Goal: Transaction & Acquisition: Book appointment/travel/reservation

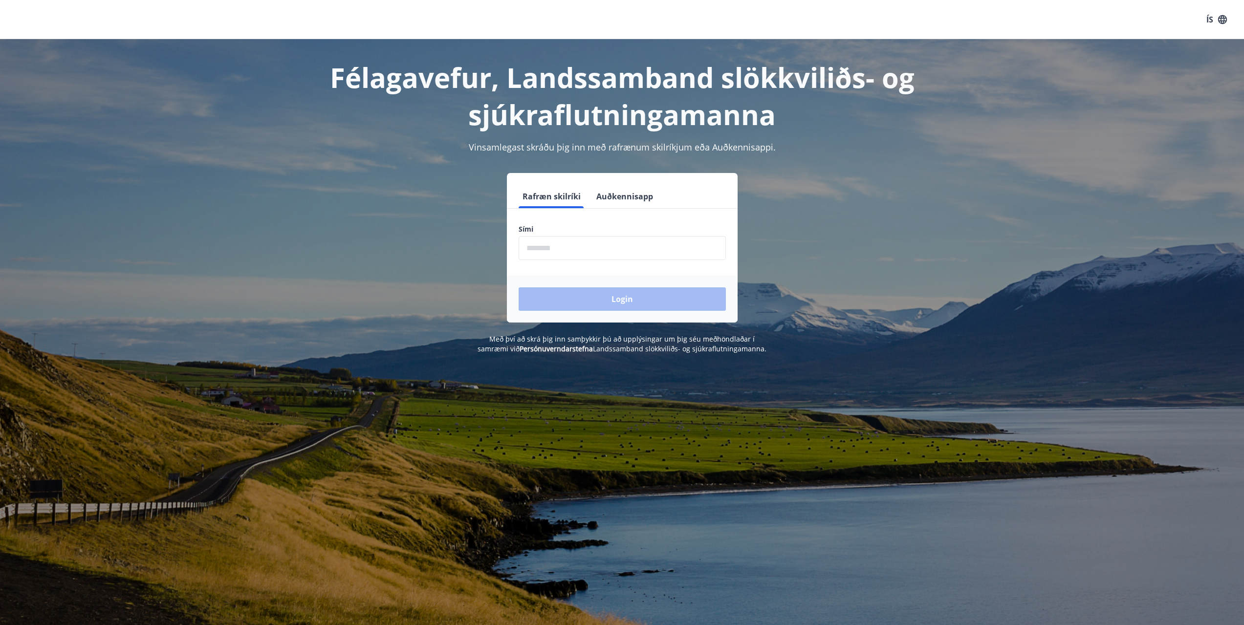
click at [612, 261] on form "Rafræn skilríki Auðkennisapp Sími ​ Login" at bounding box center [622, 254] width 231 height 138
click at [608, 255] on input "phone" at bounding box center [622, 248] width 207 height 24
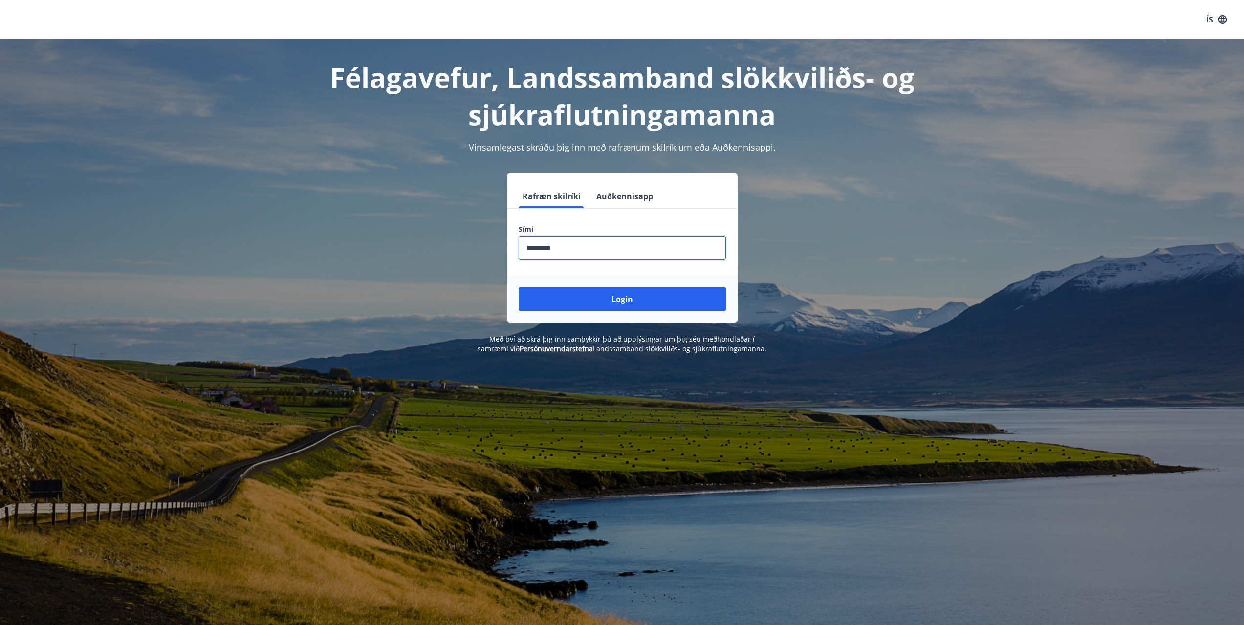
type input "********"
click at [519, 287] on button "Login" at bounding box center [622, 298] width 207 height 23
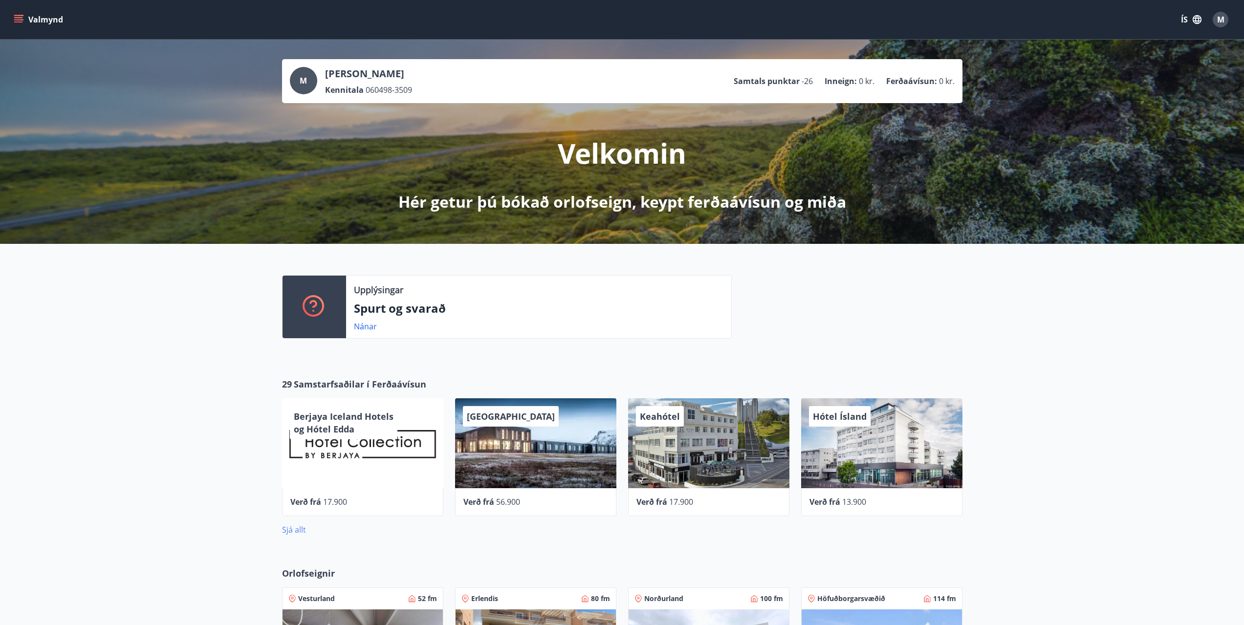
click at [300, 532] on link "Sjá allt" at bounding box center [294, 530] width 24 height 11
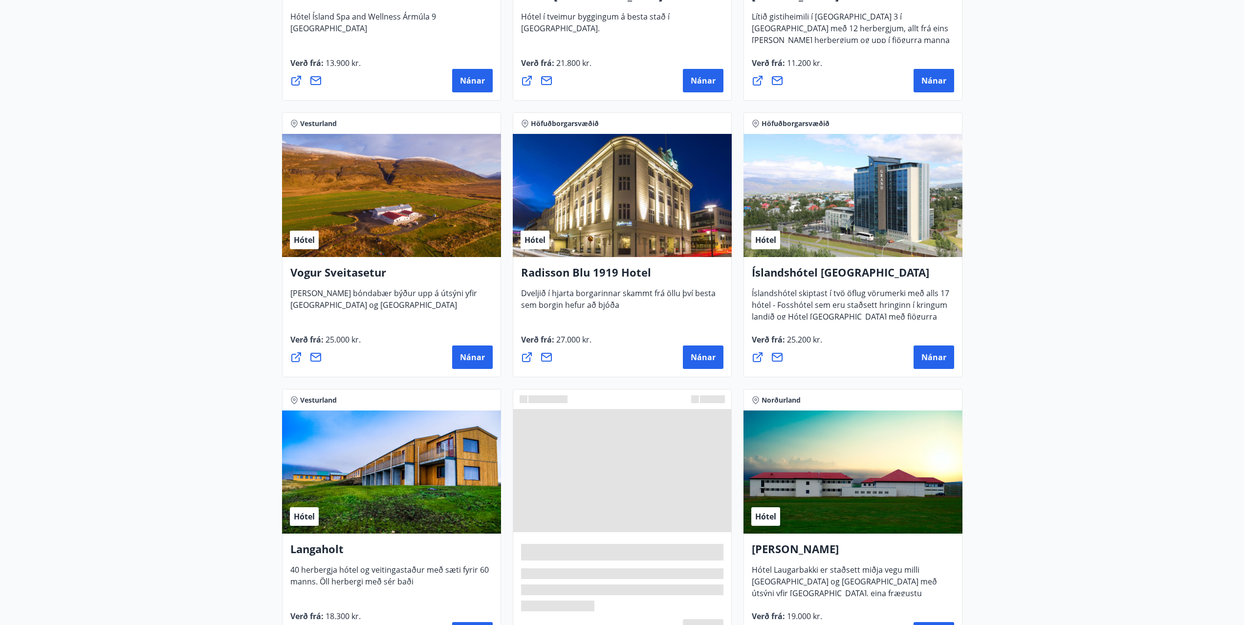
scroll to position [1737, 0]
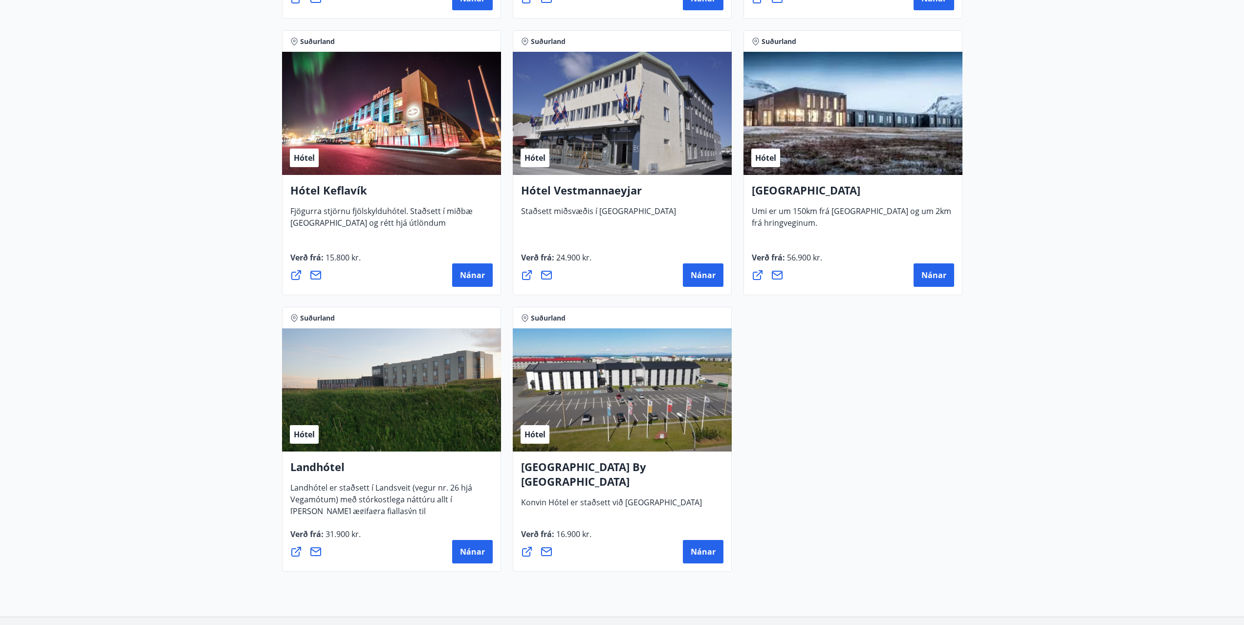
scroll to position [2446, 0]
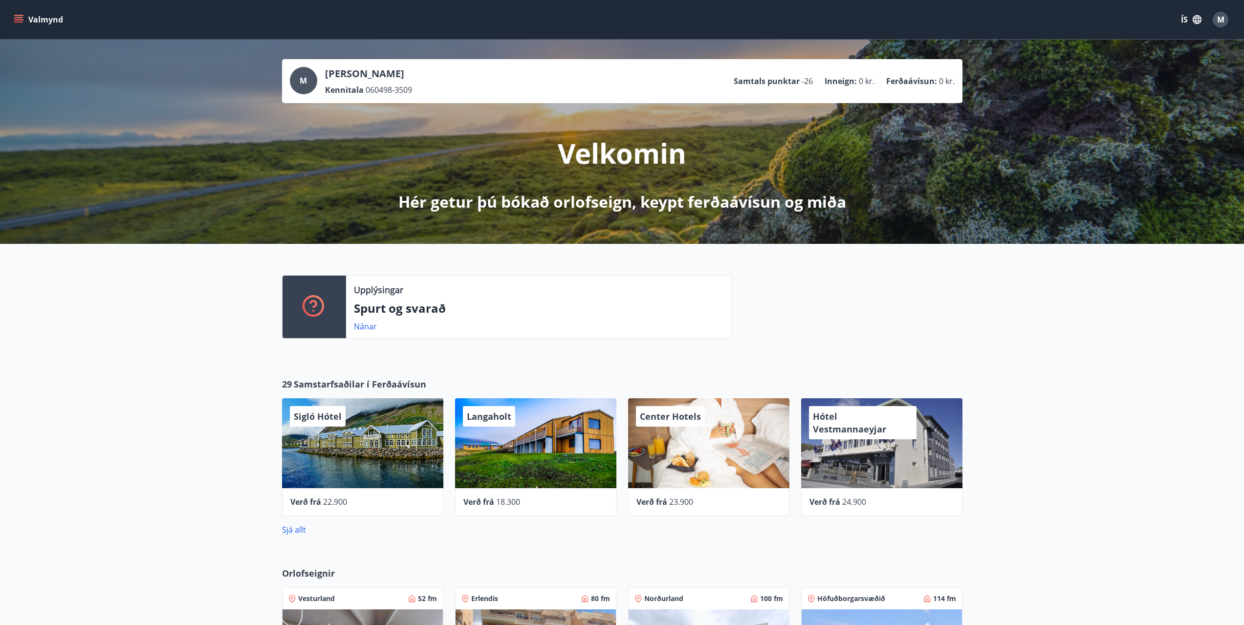
click at [22, 16] on icon "menu" at bounding box center [19, 15] width 11 height 1
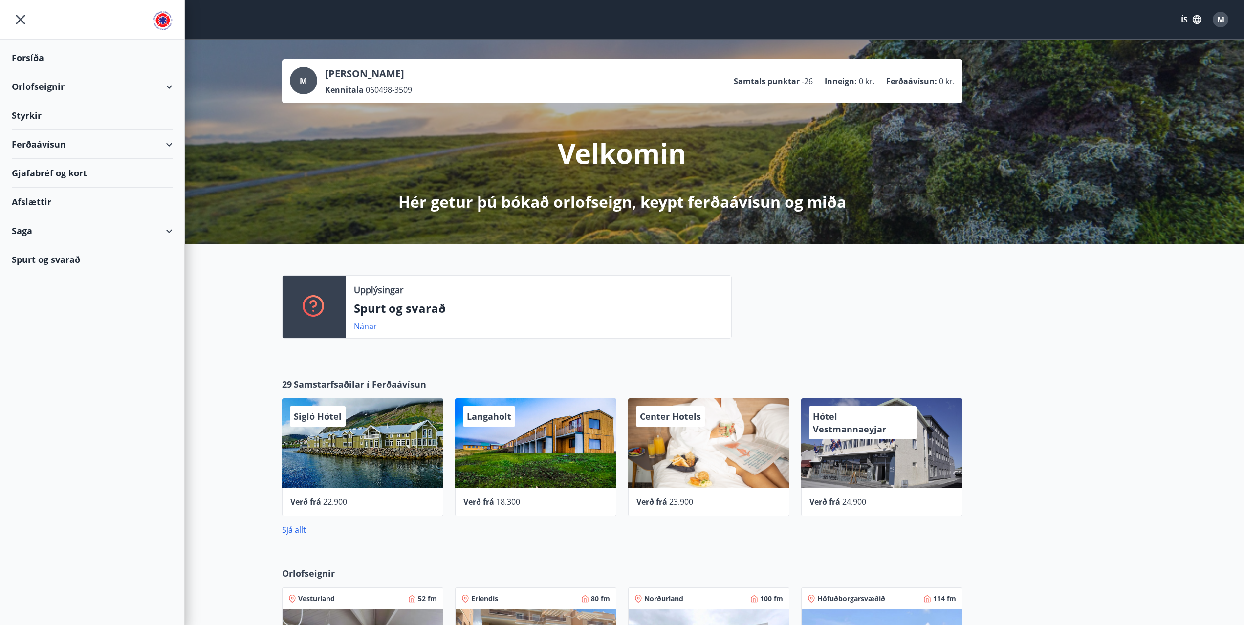
click at [94, 88] on div "Orlofseignir" at bounding box center [92, 86] width 161 height 29
click at [65, 133] on div "Bókunardagatal" at bounding box center [92, 132] width 145 height 21
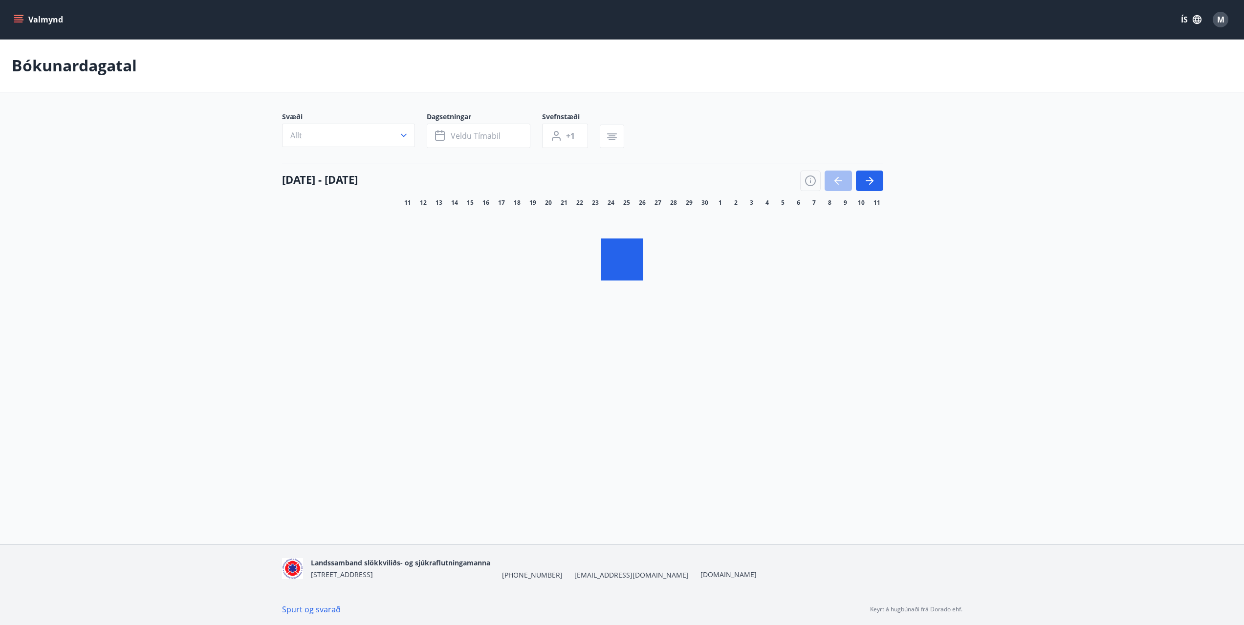
click at [394, 136] on button "Allt" at bounding box center [348, 135] width 133 height 23
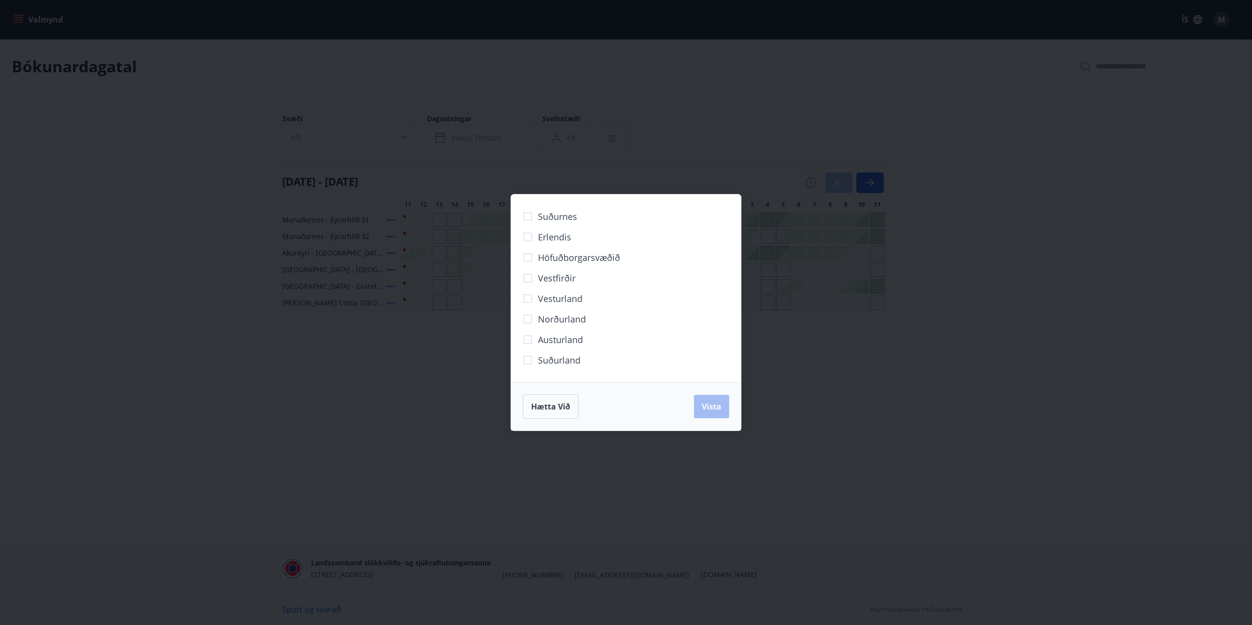
click at [898, 357] on div "Suðurnes Erlendis Höfuðborgarsvæðið [GEOGRAPHIC_DATA] [GEOGRAPHIC_DATA] [GEOGRA…" at bounding box center [626, 312] width 1252 height 625
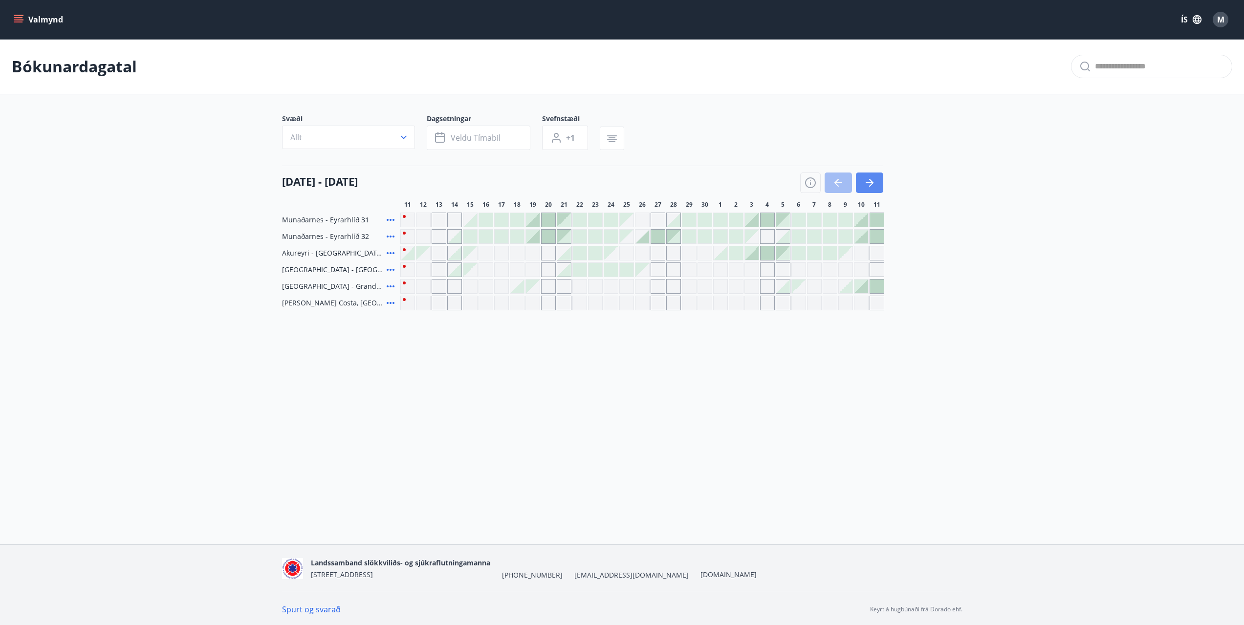
click at [870, 186] on icon "button" at bounding box center [871, 183] width 4 height 8
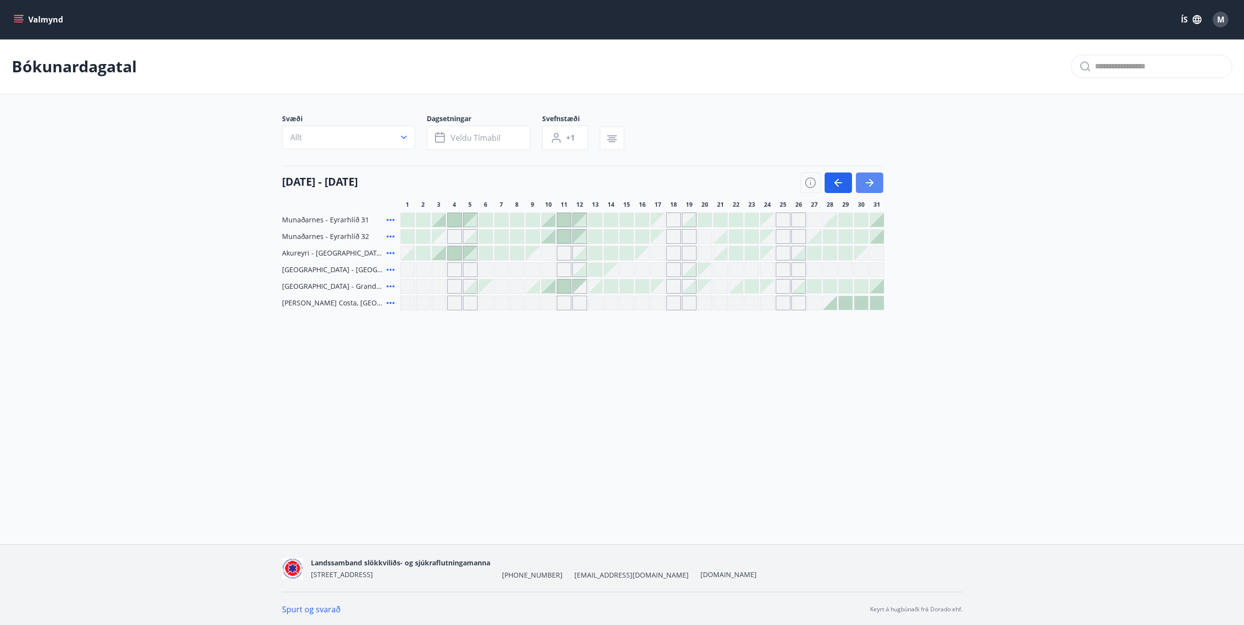
click at [874, 177] on icon "button" at bounding box center [870, 183] width 12 height 12
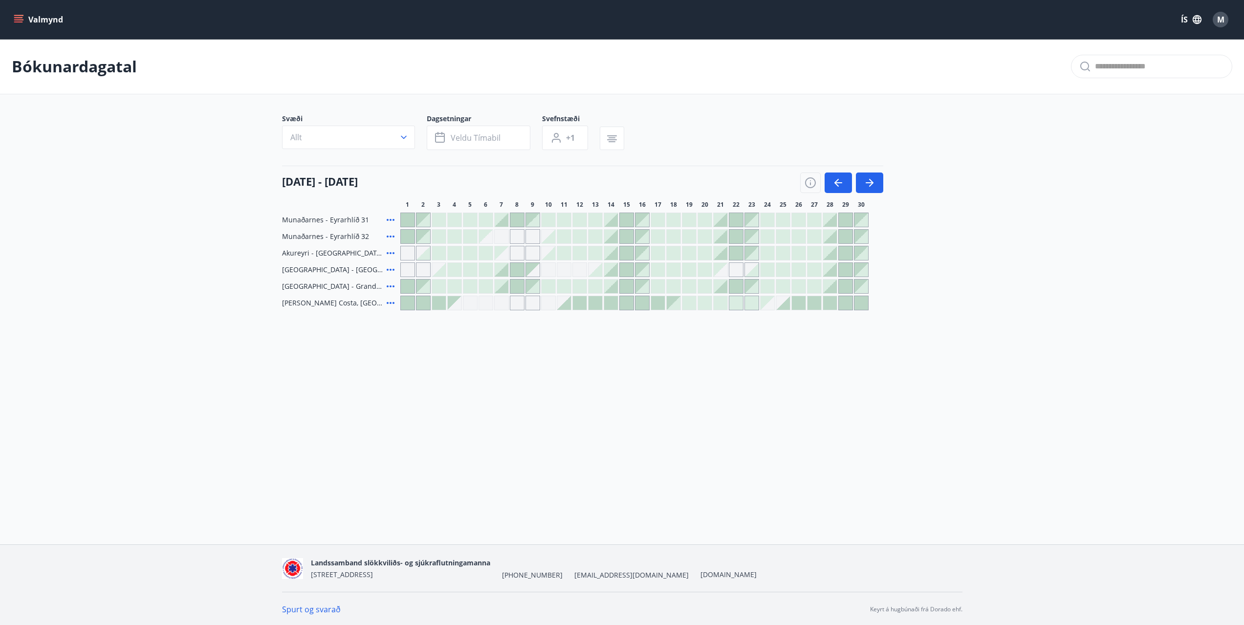
click at [659, 361] on div "Valmynd ÍS M [PERSON_NAME] Svæði Allt Dagsetningar Veldu tímabil Svefnstæði +1 …" at bounding box center [622, 272] width 1244 height 545
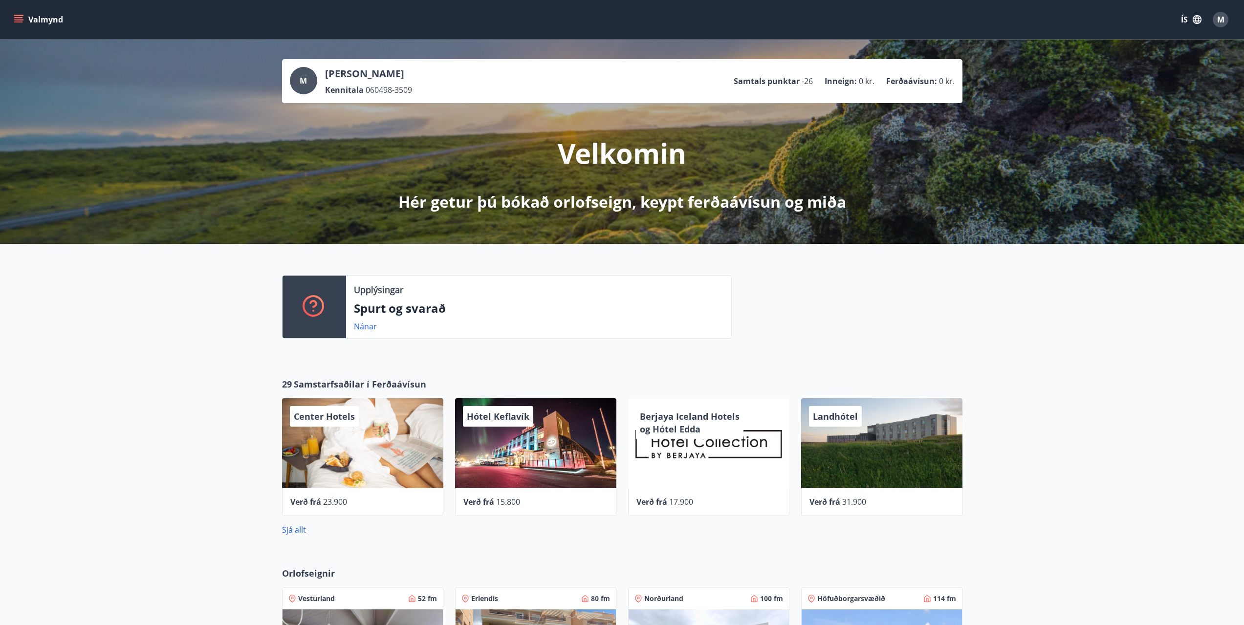
click at [51, 28] on button "Valmynd" at bounding box center [39, 20] width 55 height 18
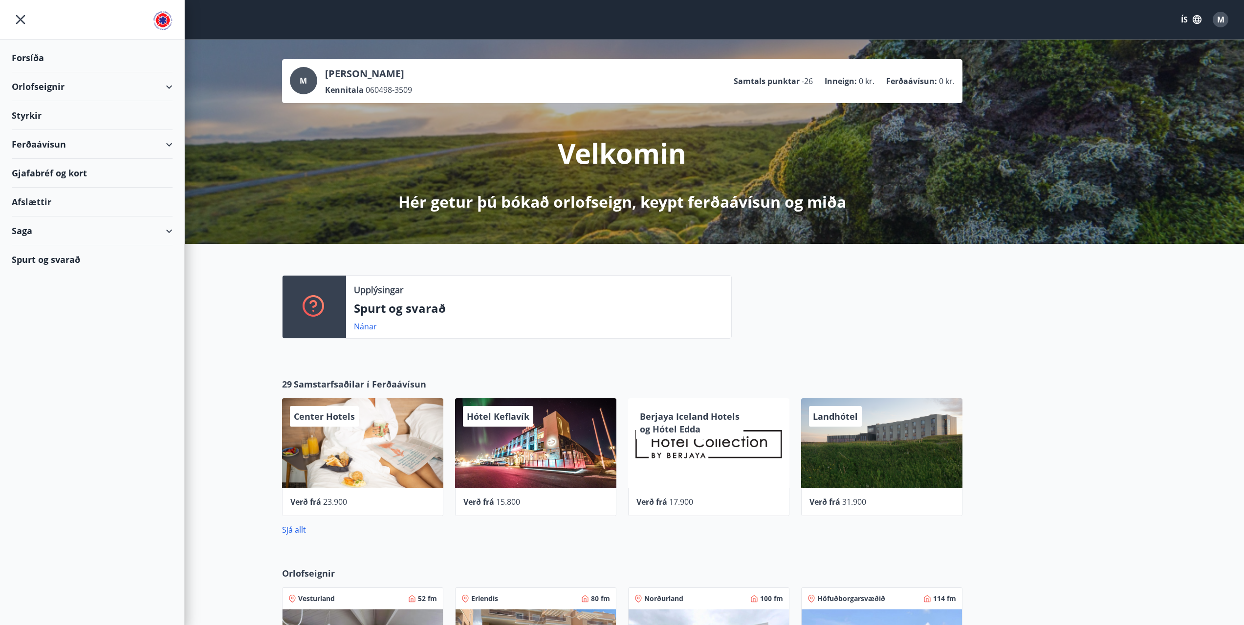
click at [63, 89] on div "Orlofseignir" at bounding box center [92, 86] width 161 height 29
click at [68, 130] on div "Bókunardagatal" at bounding box center [92, 132] width 145 height 21
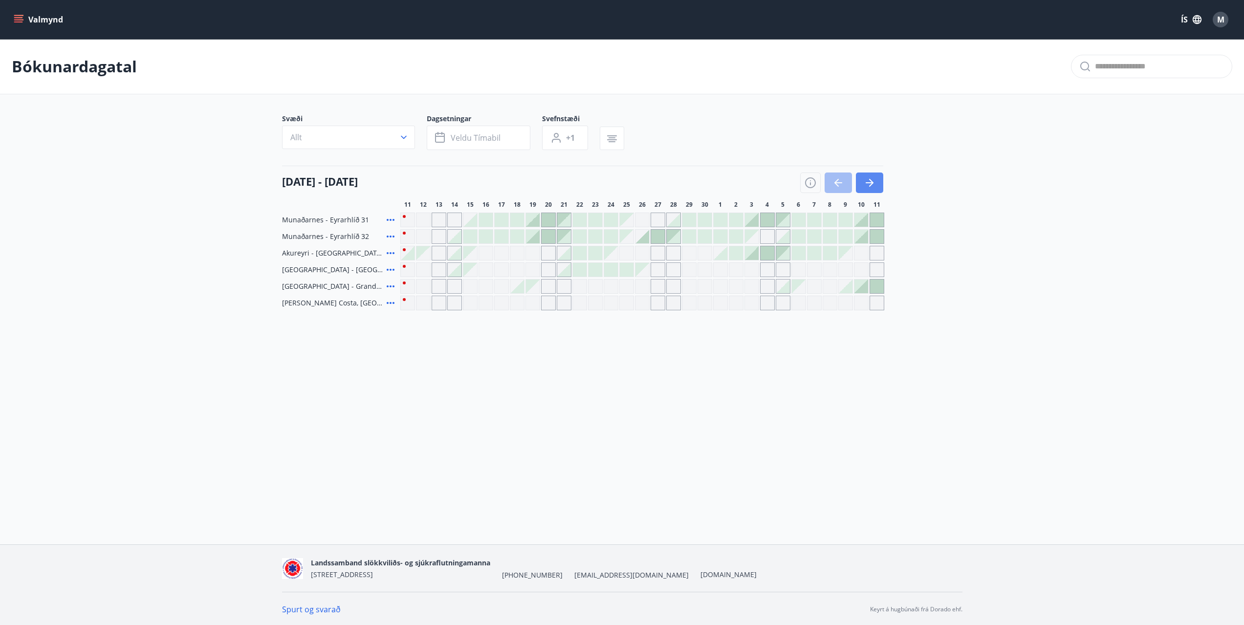
click at [867, 183] on icon "button" at bounding box center [870, 182] width 8 height 1
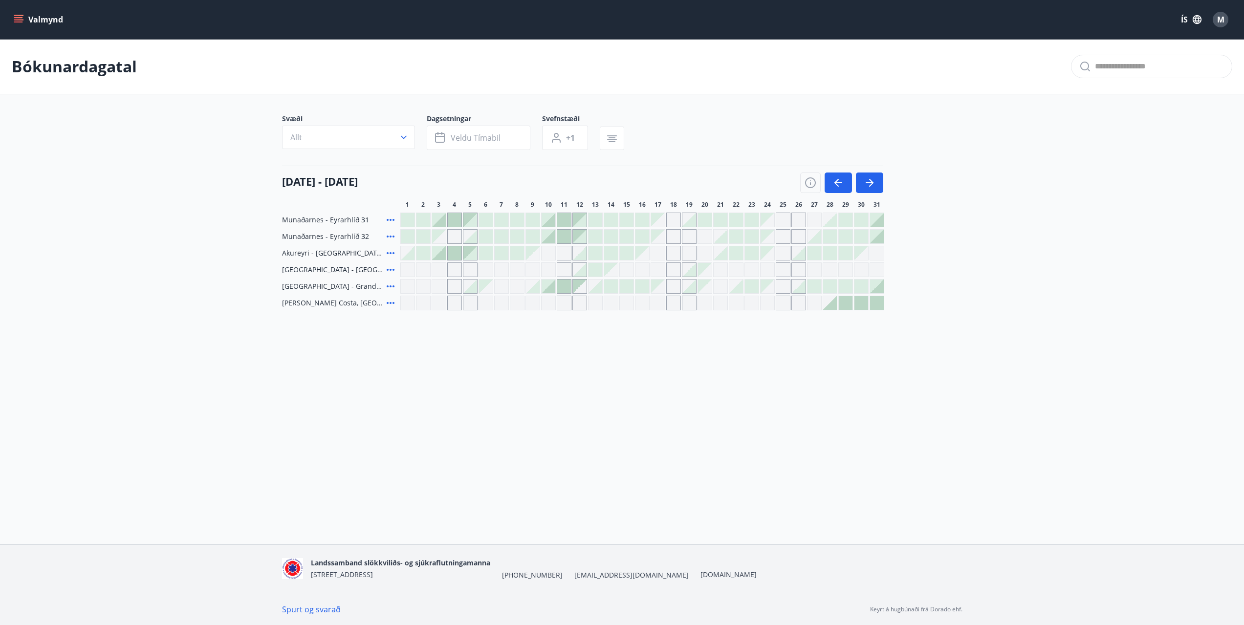
click at [13, 18] on button "Valmynd" at bounding box center [39, 20] width 55 height 18
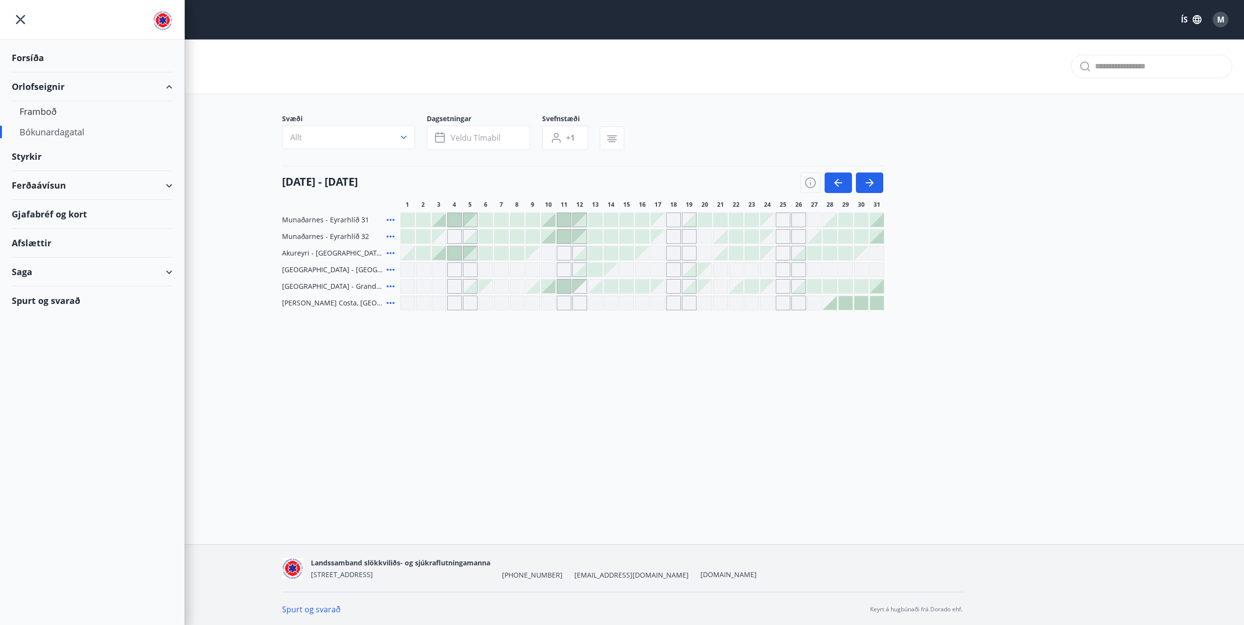
click at [42, 158] on div "Styrkir" at bounding box center [92, 156] width 161 height 29
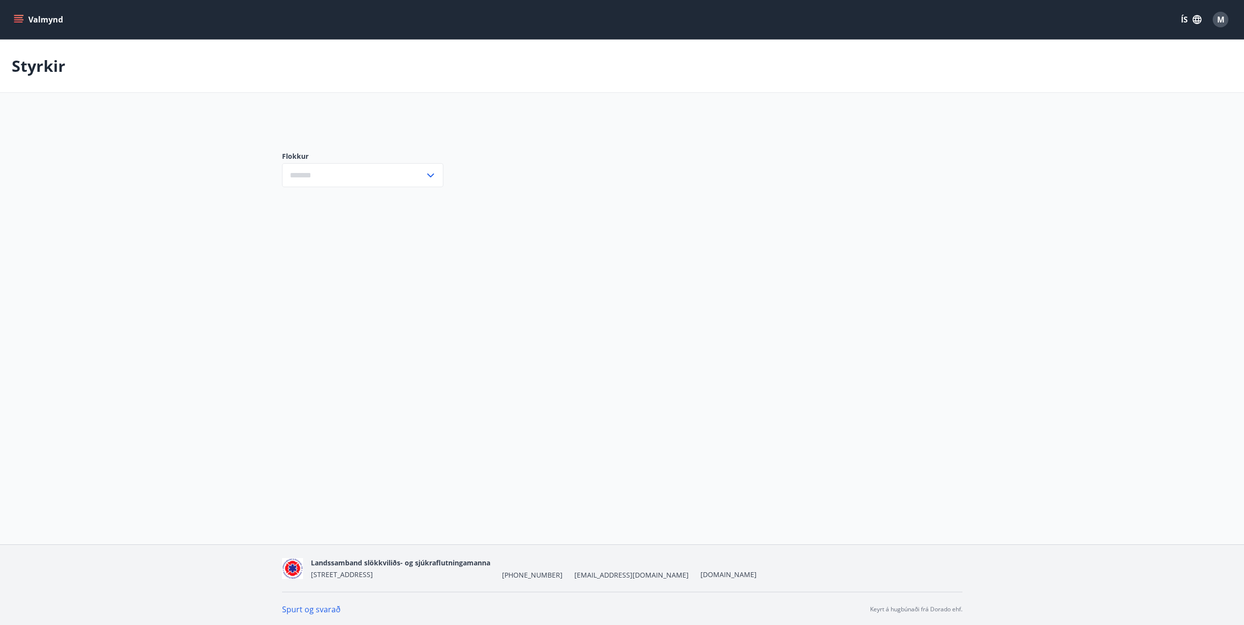
type input "***"
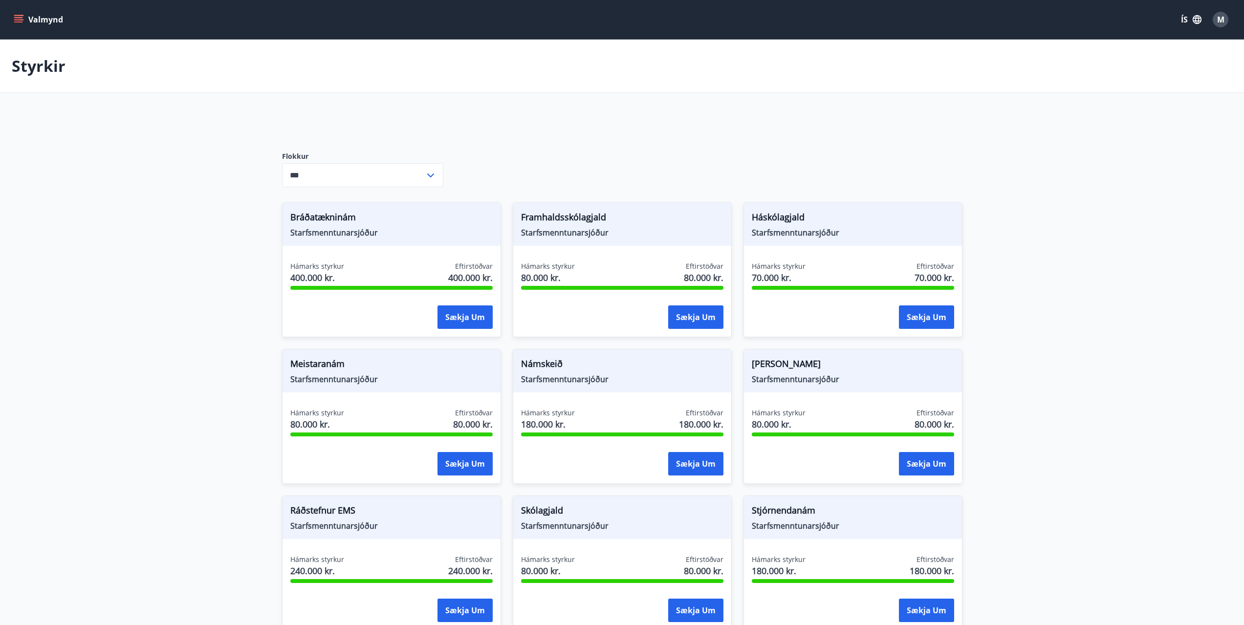
click at [39, 17] on button "Valmynd" at bounding box center [39, 20] width 55 height 18
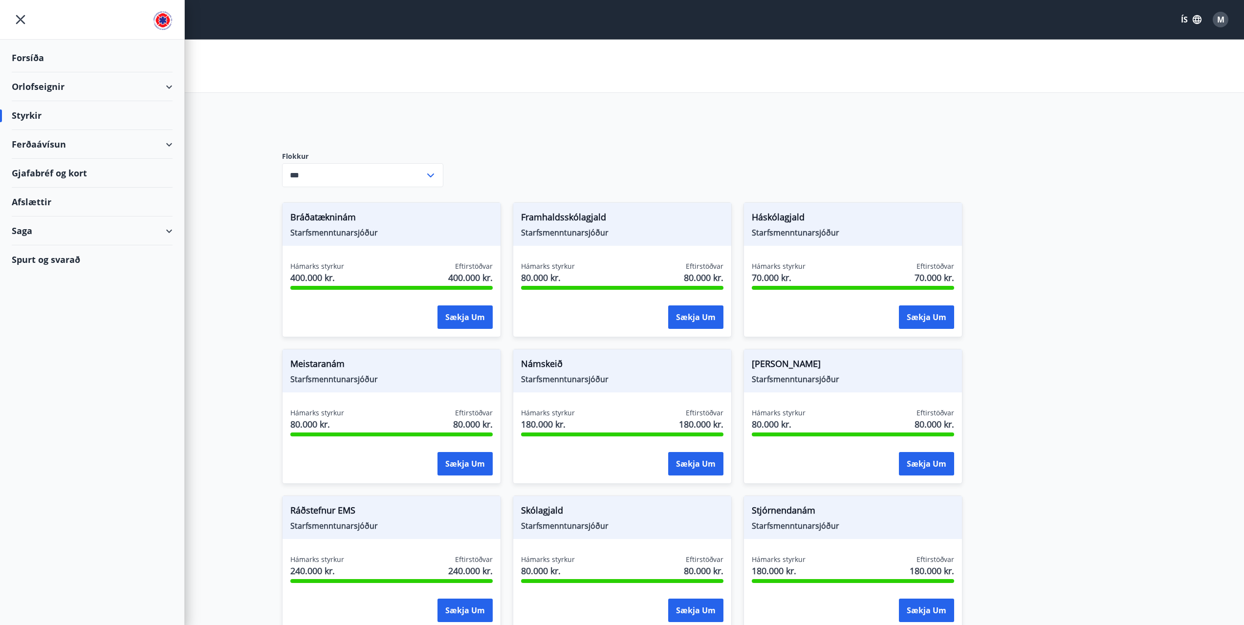
click at [45, 93] on div "Orlofseignir" at bounding box center [92, 86] width 161 height 29
click at [53, 131] on div "Bókunardagatal" at bounding box center [92, 132] width 145 height 21
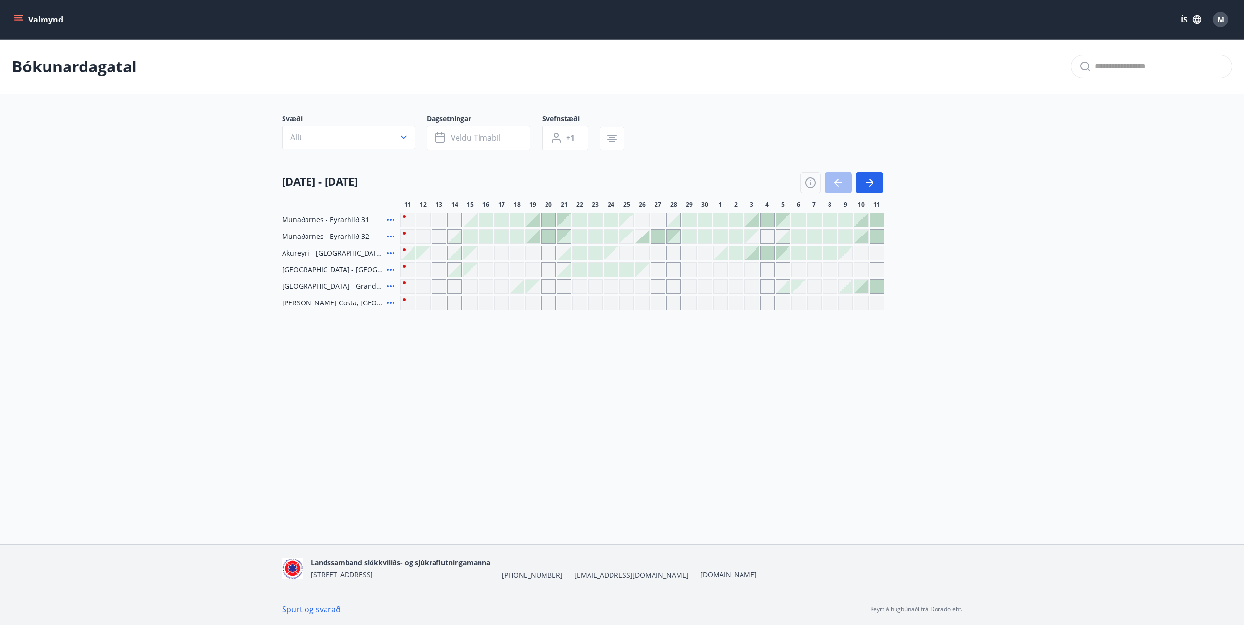
click at [344, 305] on span "[PERSON_NAME] Costa, [GEOGRAPHIC_DATA]" at bounding box center [332, 303] width 101 height 10
click at [24, 22] on button "Valmynd" at bounding box center [39, 20] width 55 height 18
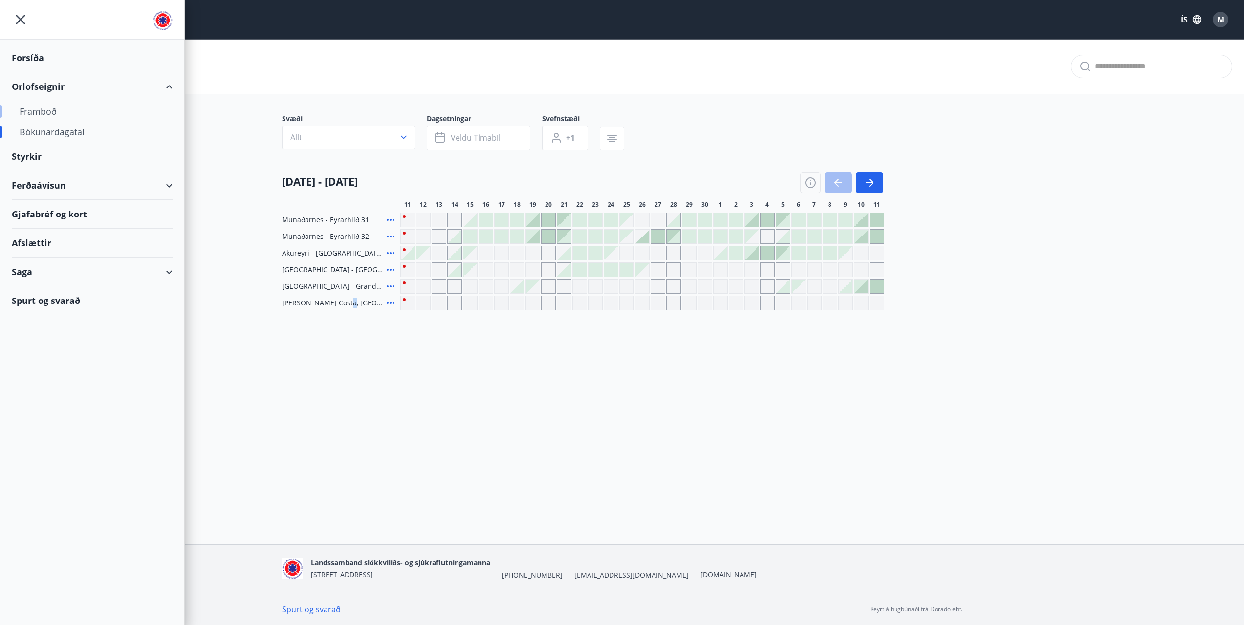
click at [39, 113] on div "Framboð" at bounding box center [92, 111] width 145 height 21
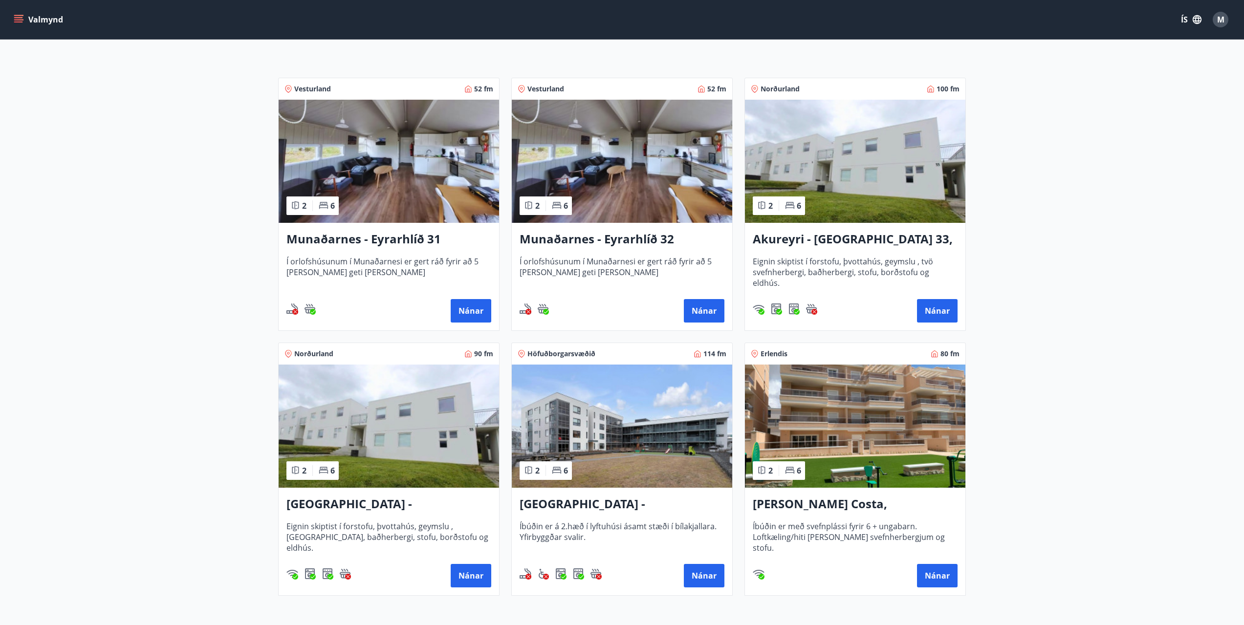
scroll to position [244, 0]
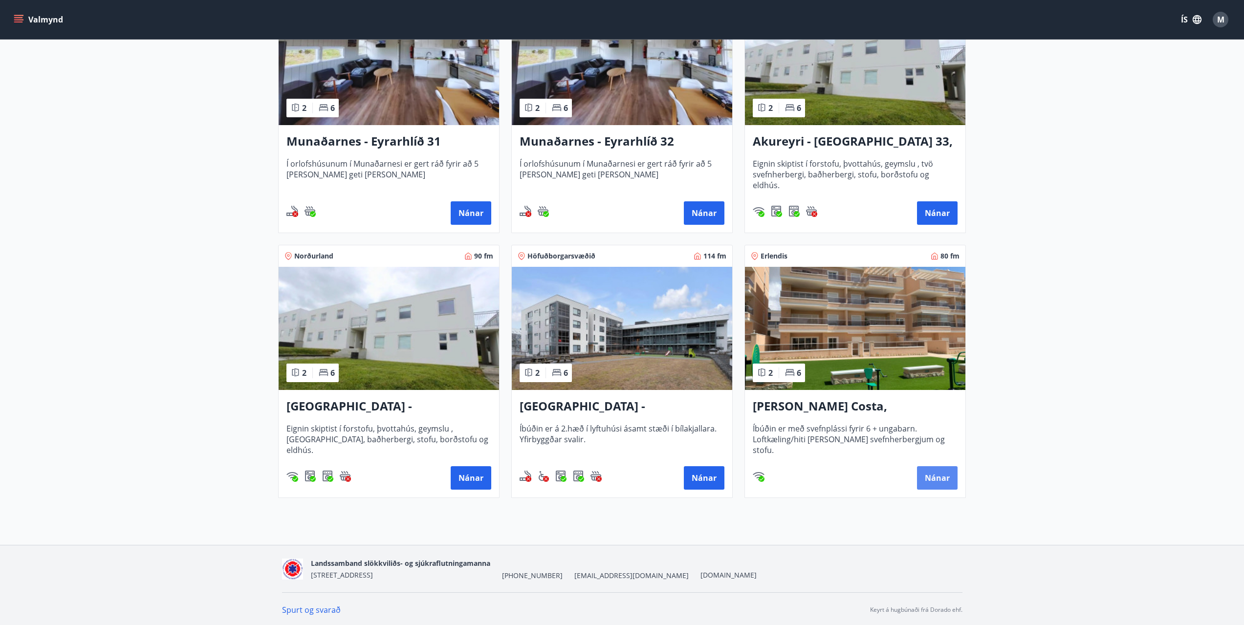
click at [938, 481] on button "Nánar" at bounding box center [937, 477] width 41 height 23
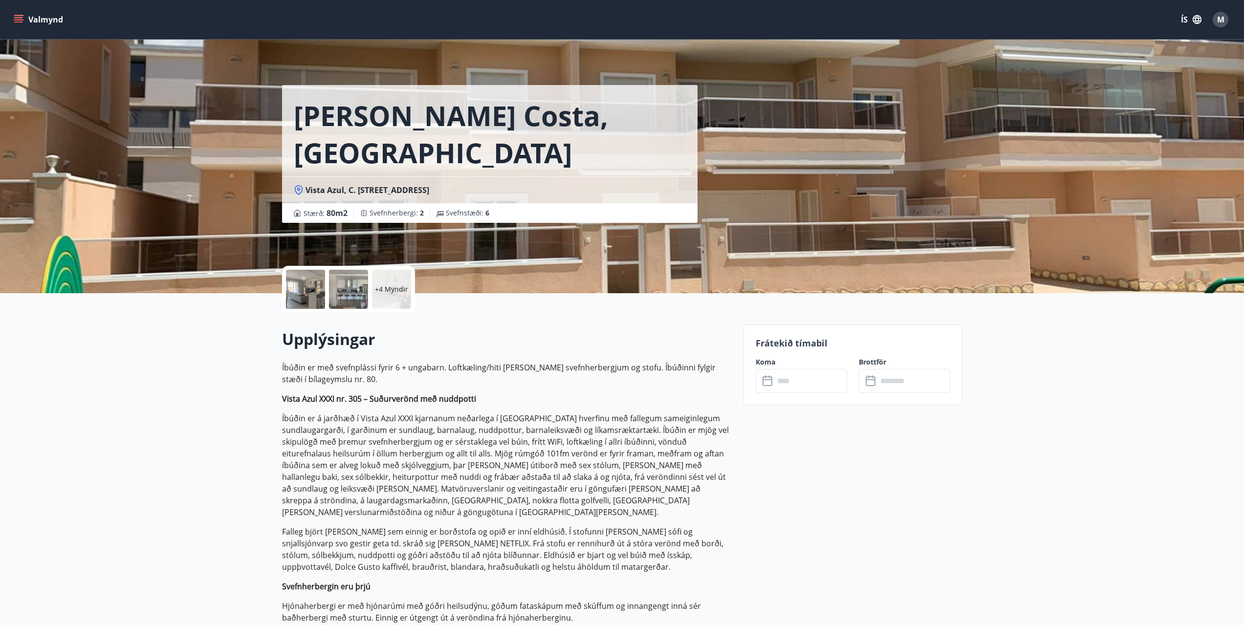
click at [309, 296] on div at bounding box center [305, 289] width 39 height 39
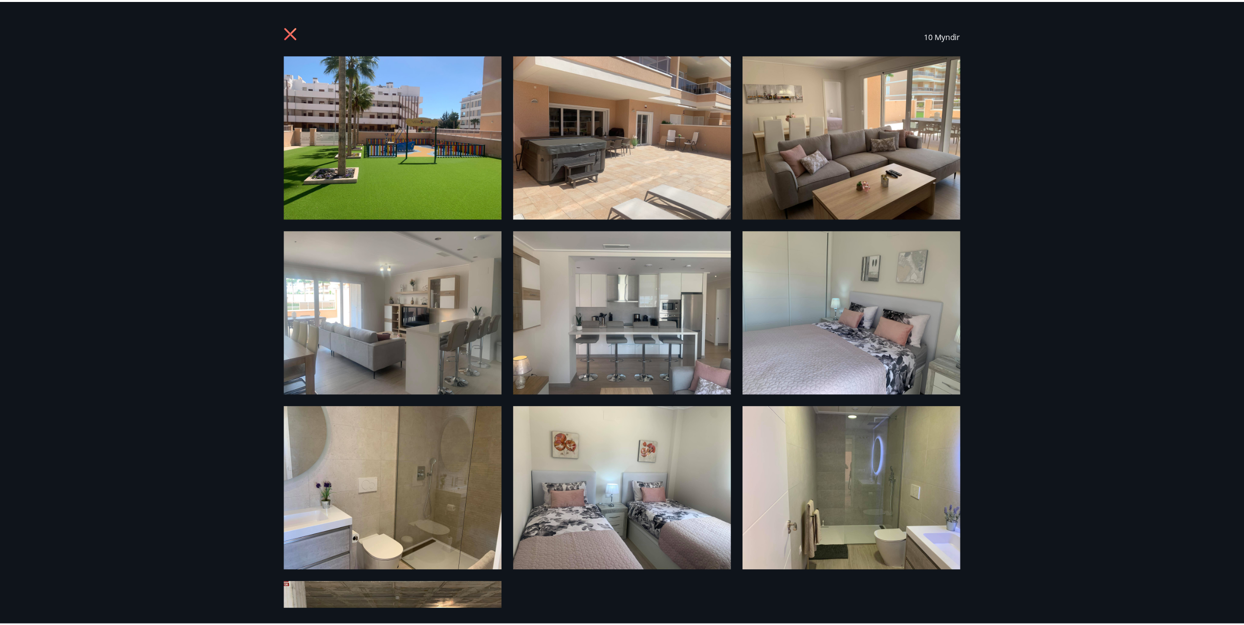
scroll to position [140, 0]
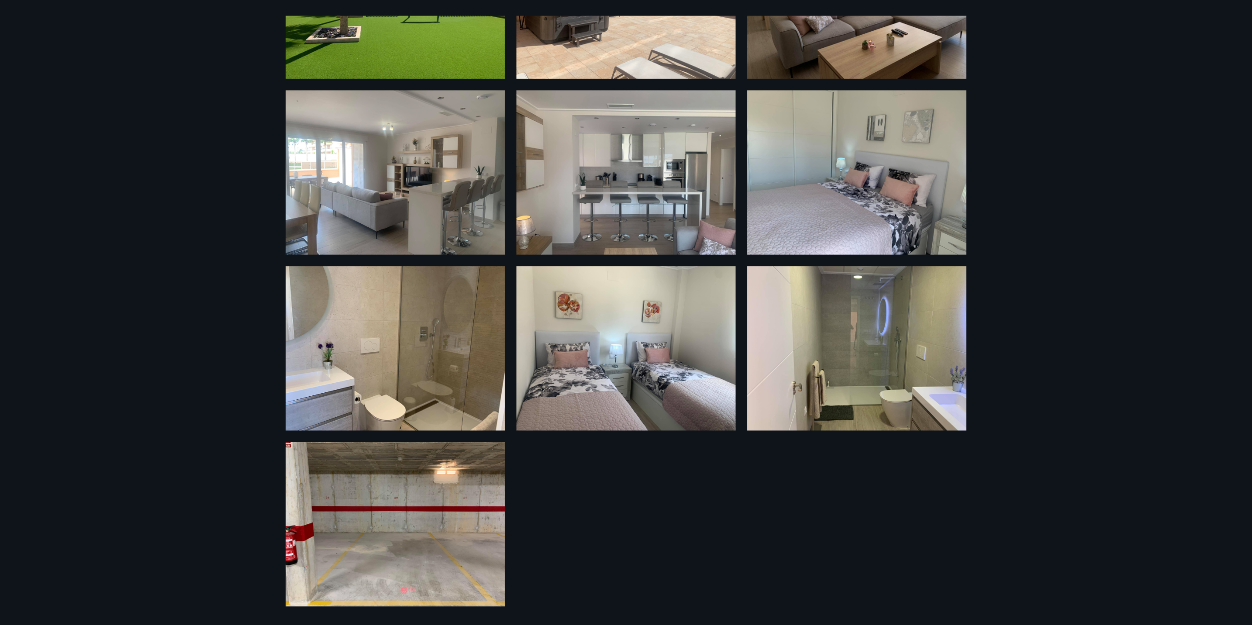
click at [1091, 131] on div "10 Myndir" at bounding box center [626, 312] width 1252 height 625
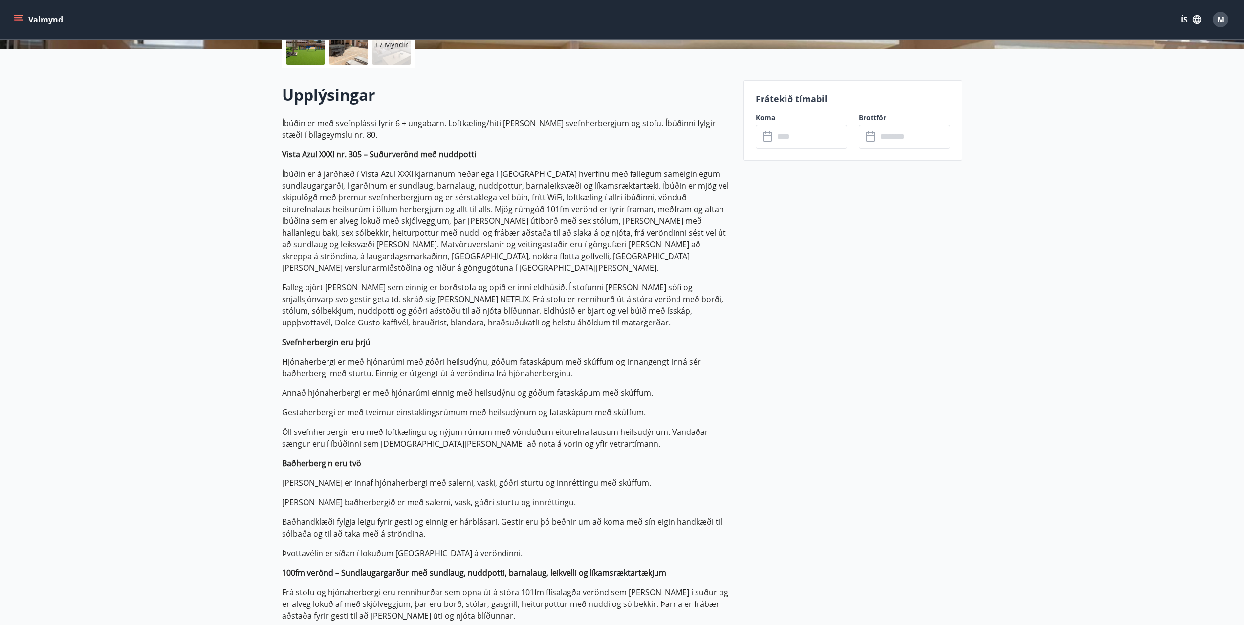
scroll to position [0, 0]
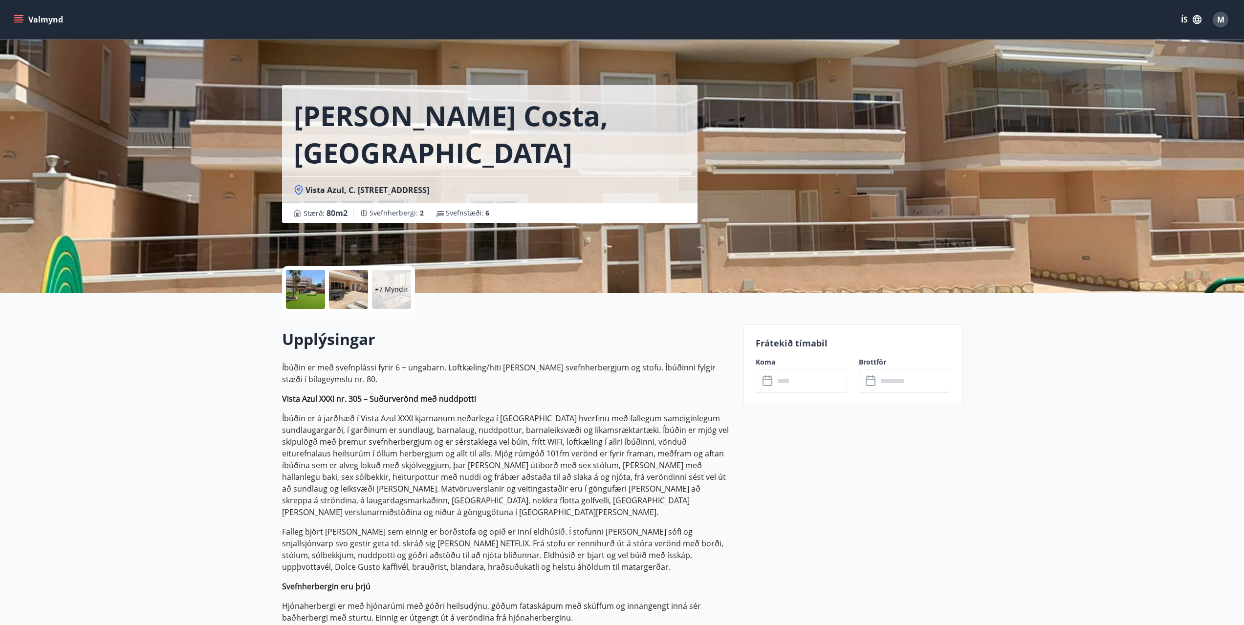
click at [51, 20] on button "Valmynd" at bounding box center [39, 20] width 55 height 18
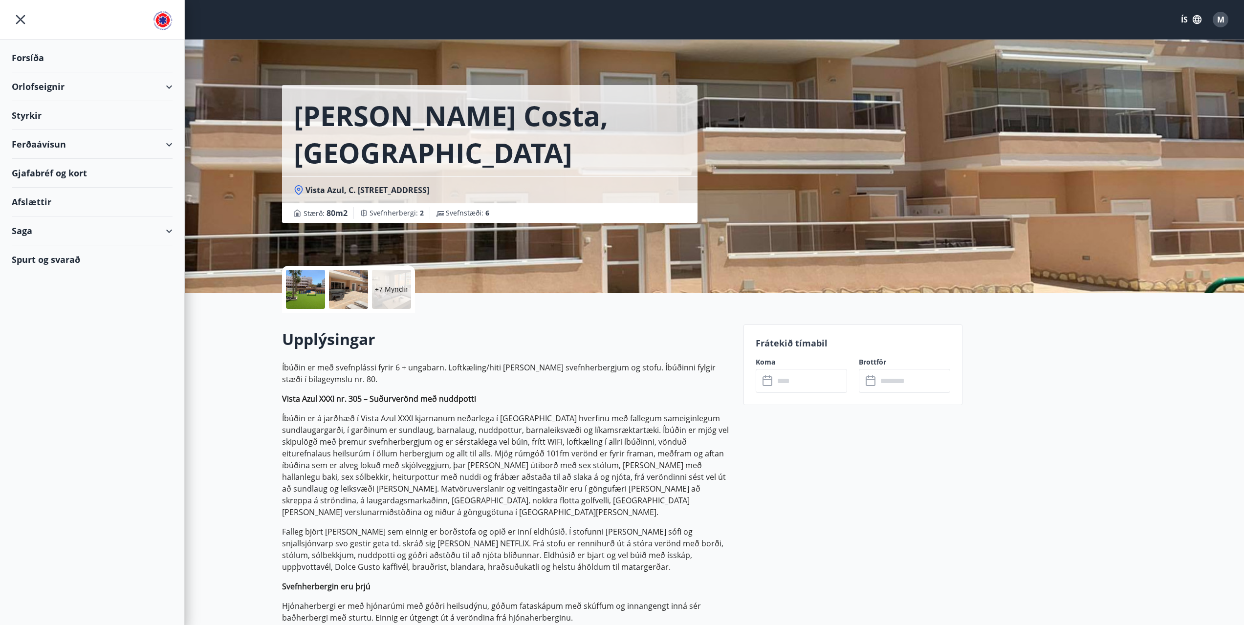
click at [168, 87] on div "Orlofseignir" at bounding box center [92, 86] width 161 height 29
click at [57, 130] on div "Bókunardagatal" at bounding box center [92, 132] width 145 height 21
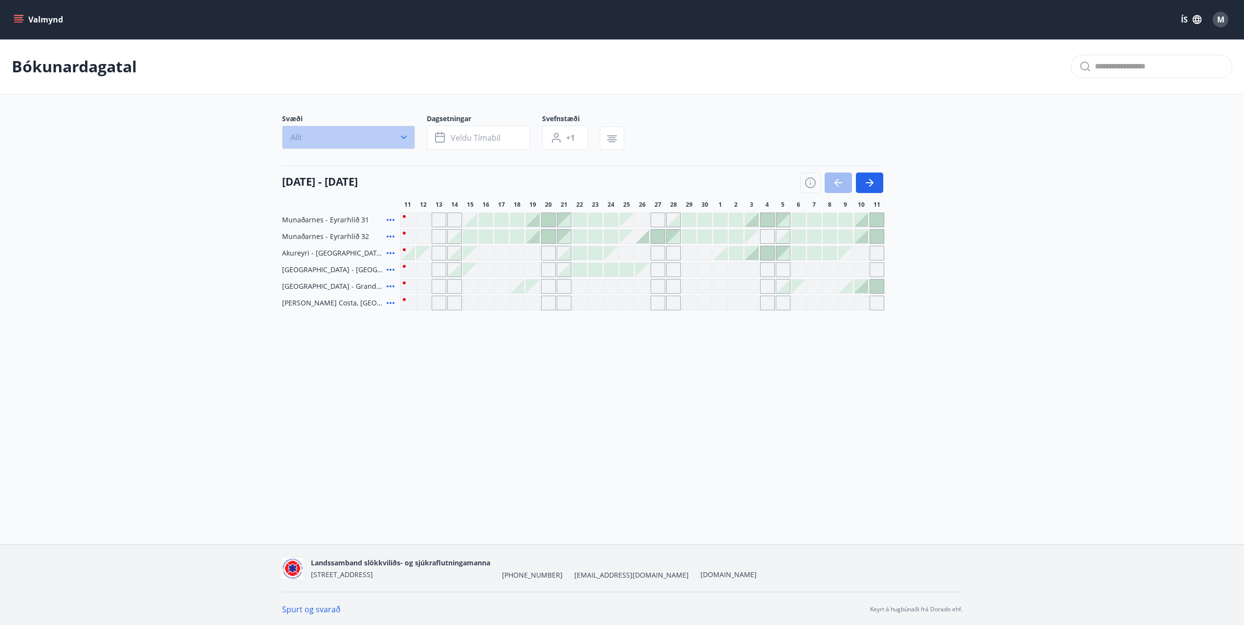
click at [377, 146] on button "Allt" at bounding box center [348, 137] width 133 height 23
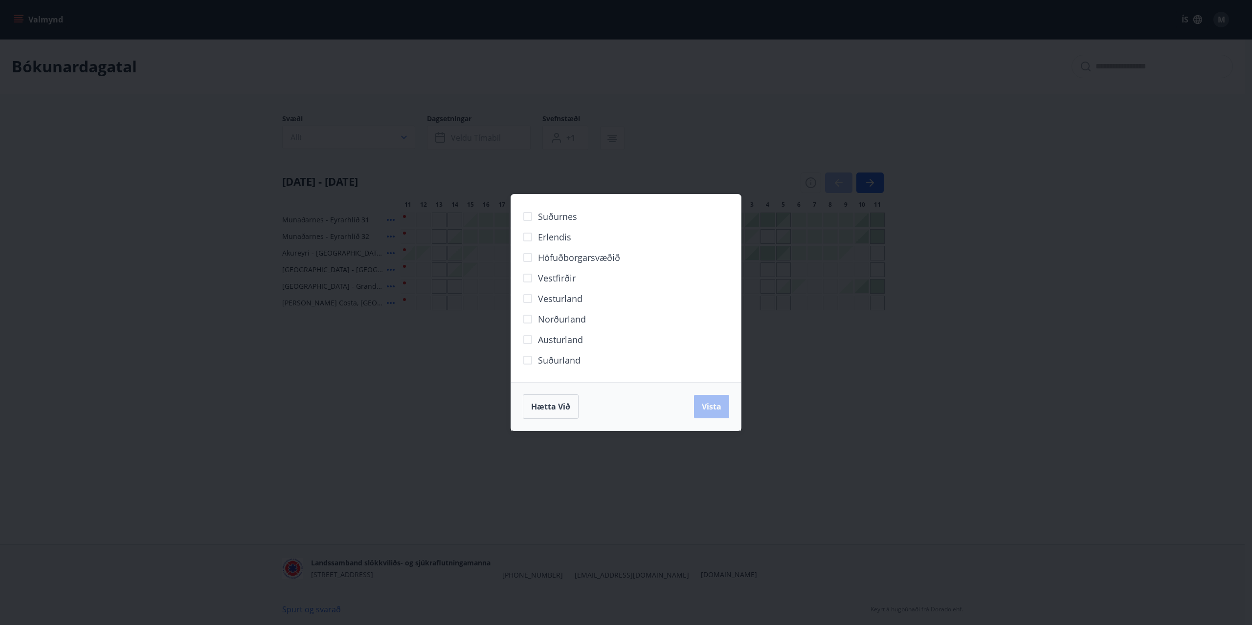
click at [424, 405] on div "Suðurnes Erlendis Höfuðborgarsvæðið [GEOGRAPHIC_DATA] [GEOGRAPHIC_DATA] [GEOGRA…" at bounding box center [626, 312] width 1252 height 625
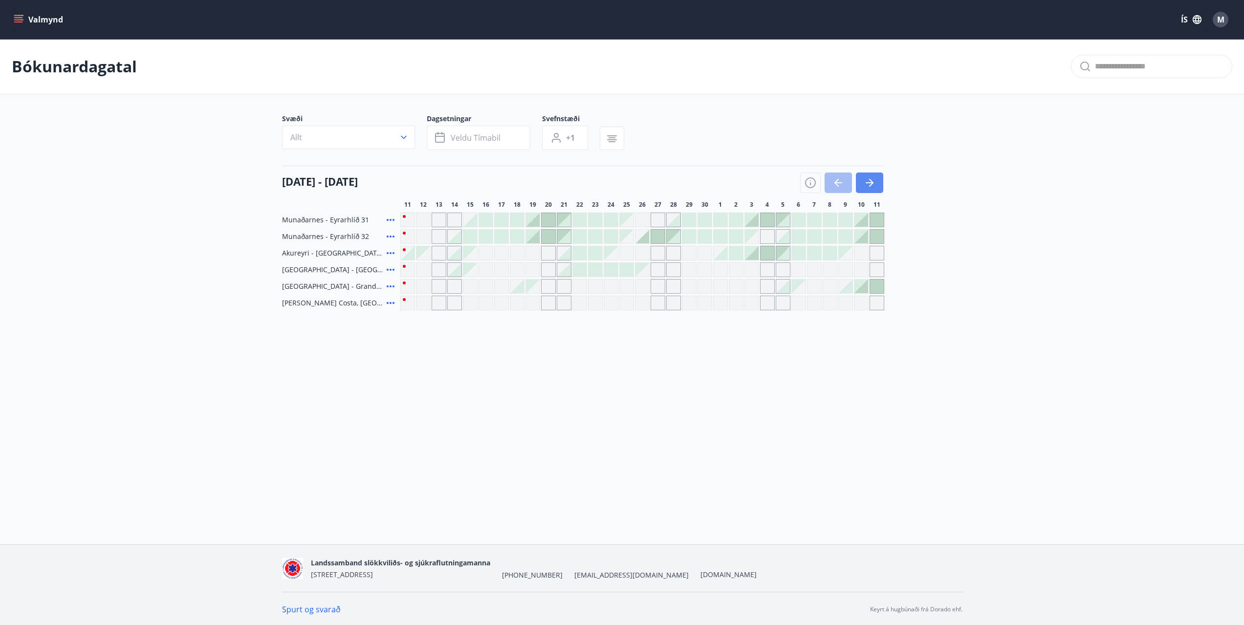
click at [865, 184] on icon "button" at bounding box center [870, 183] width 12 height 12
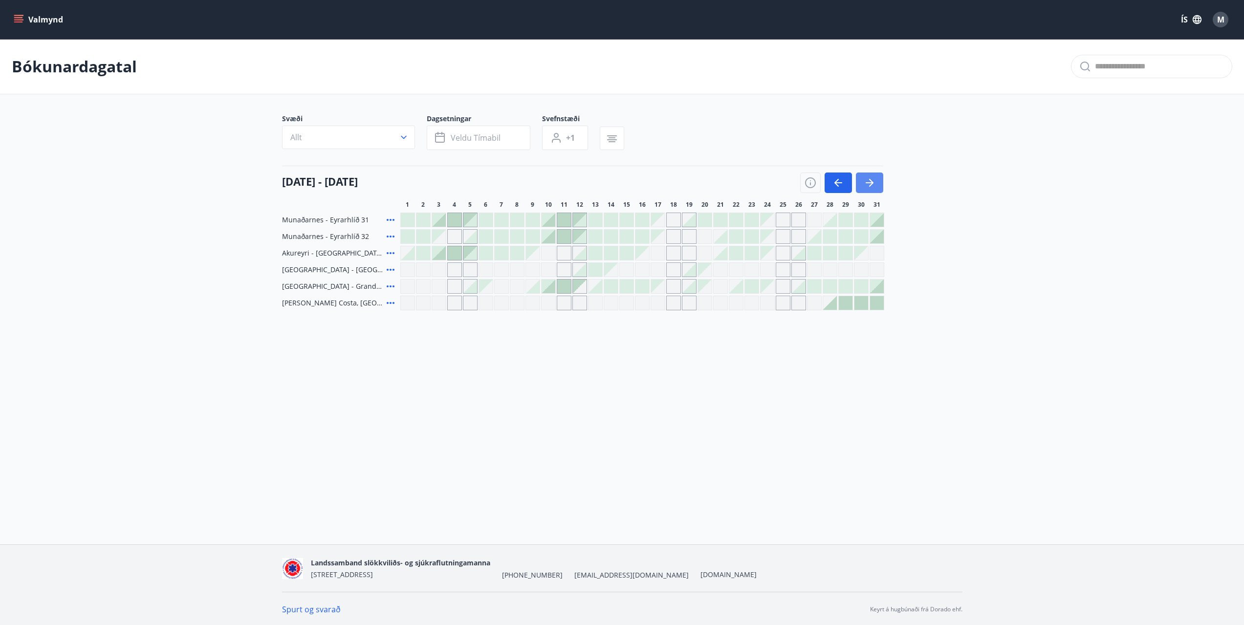
click at [871, 185] on icon "button" at bounding box center [871, 183] width 4 height 8
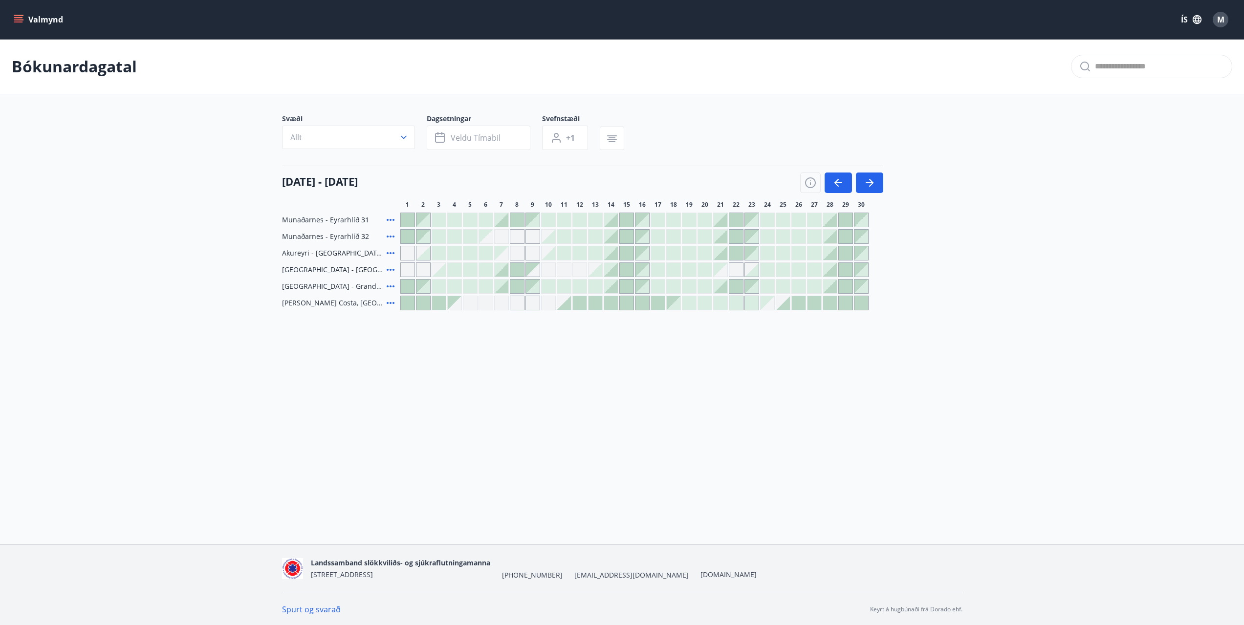
click at [565, 308] on div at bounding box center [564, 303] width 14 height 14
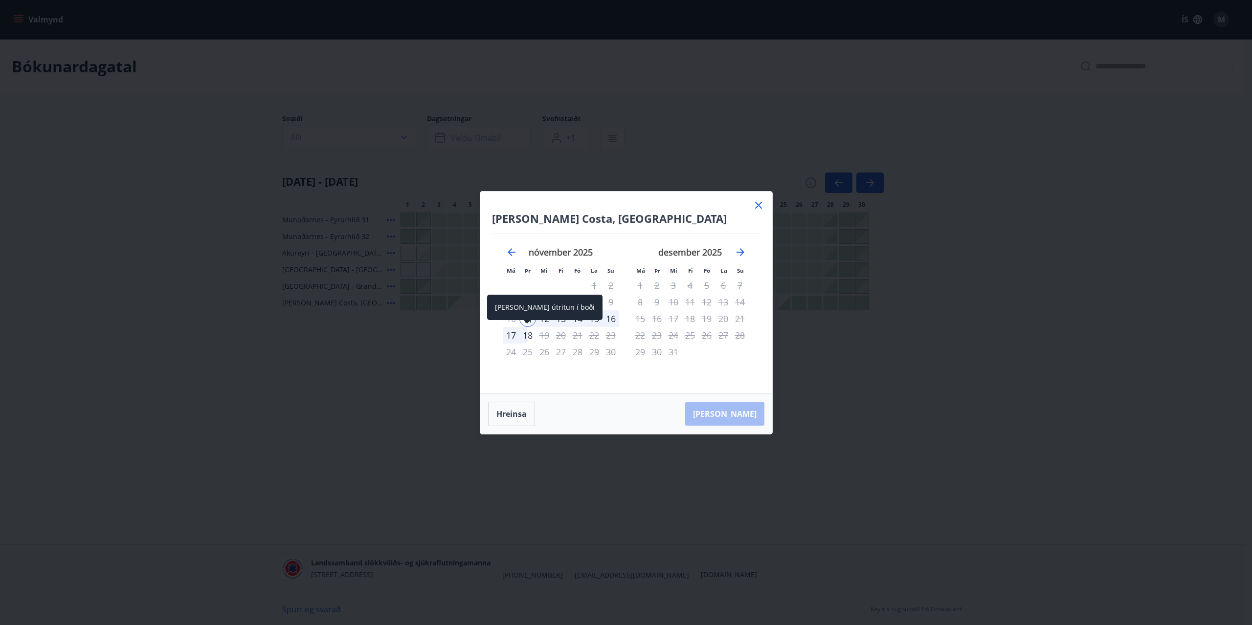
click at [529, 336] on div "18" at bounding box center [527, 335] width 17 height 17
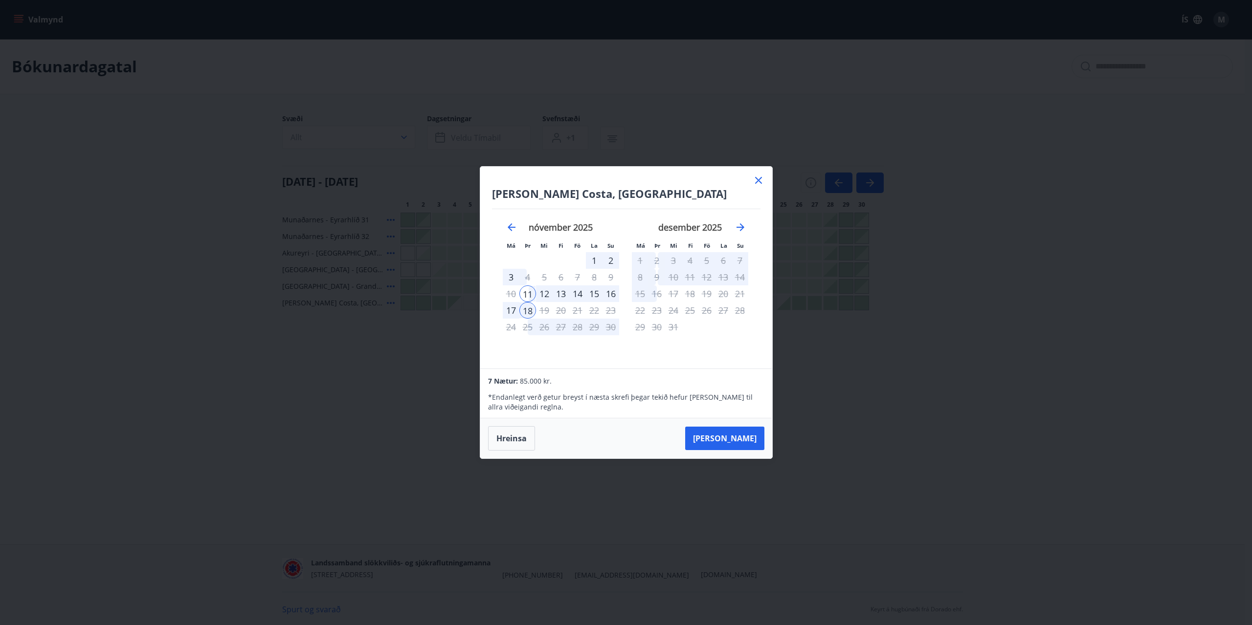
click at [764, 183] on icon at bounding box center [758, 181] width 12 height 12
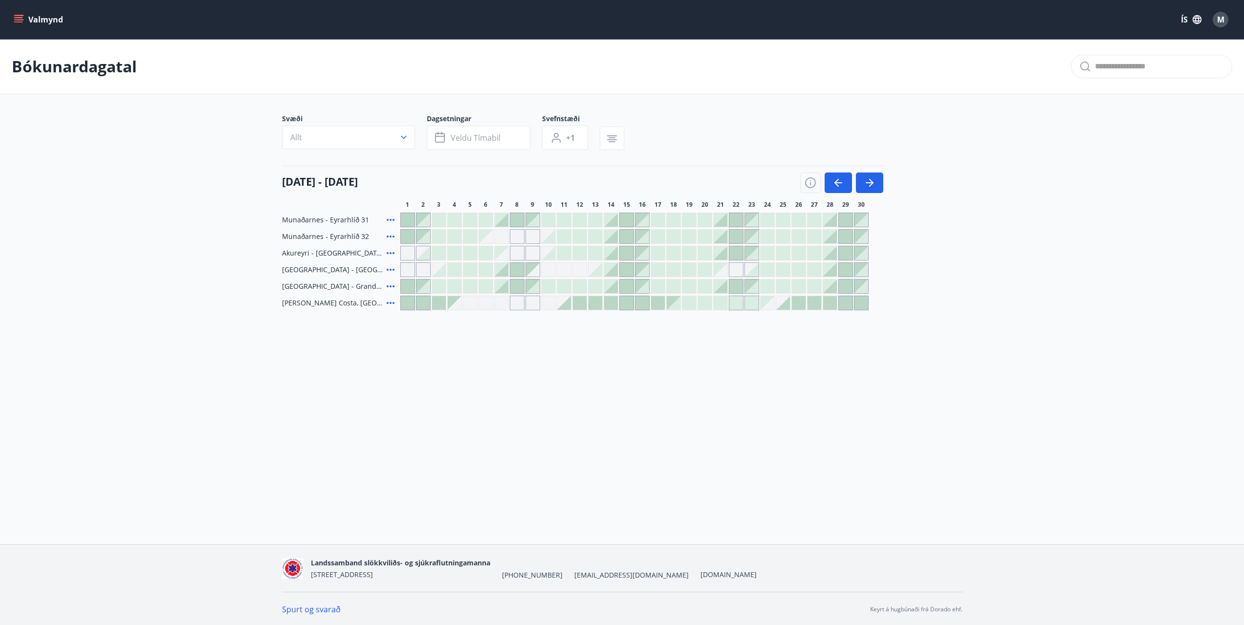
click at [24, 15] on button "Valmynd" at bounding box center [39, 20] width 55 height 18
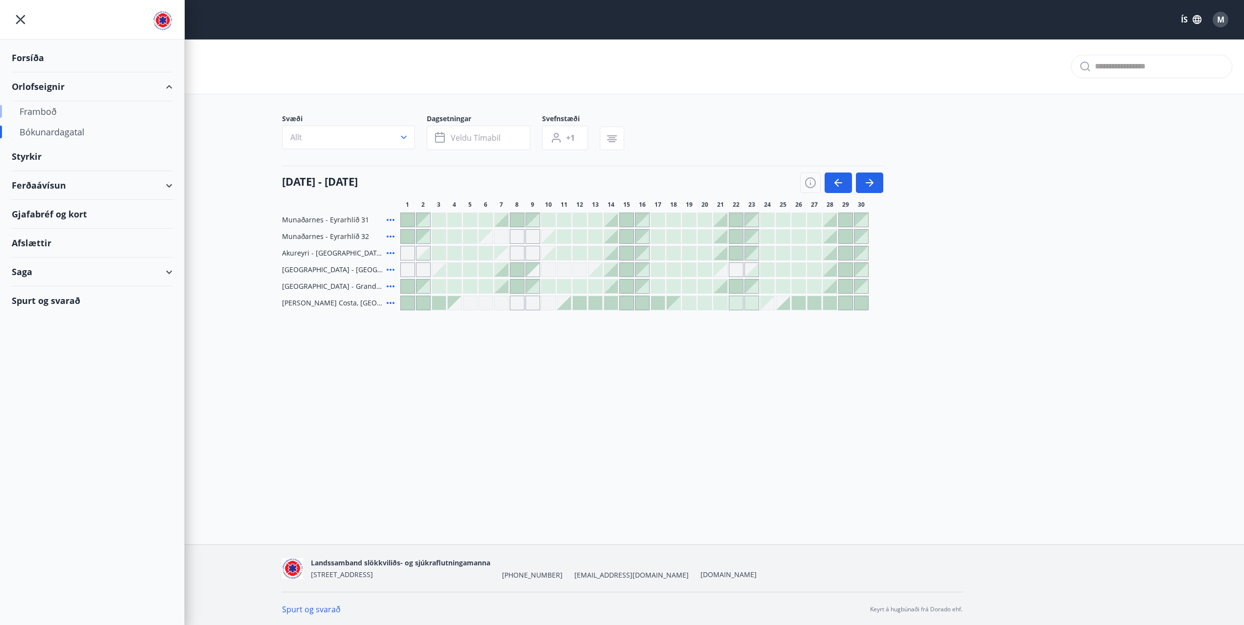
click at [44, 111] on div "Framboð" at bounding box center [92, 111] width 145 height 21
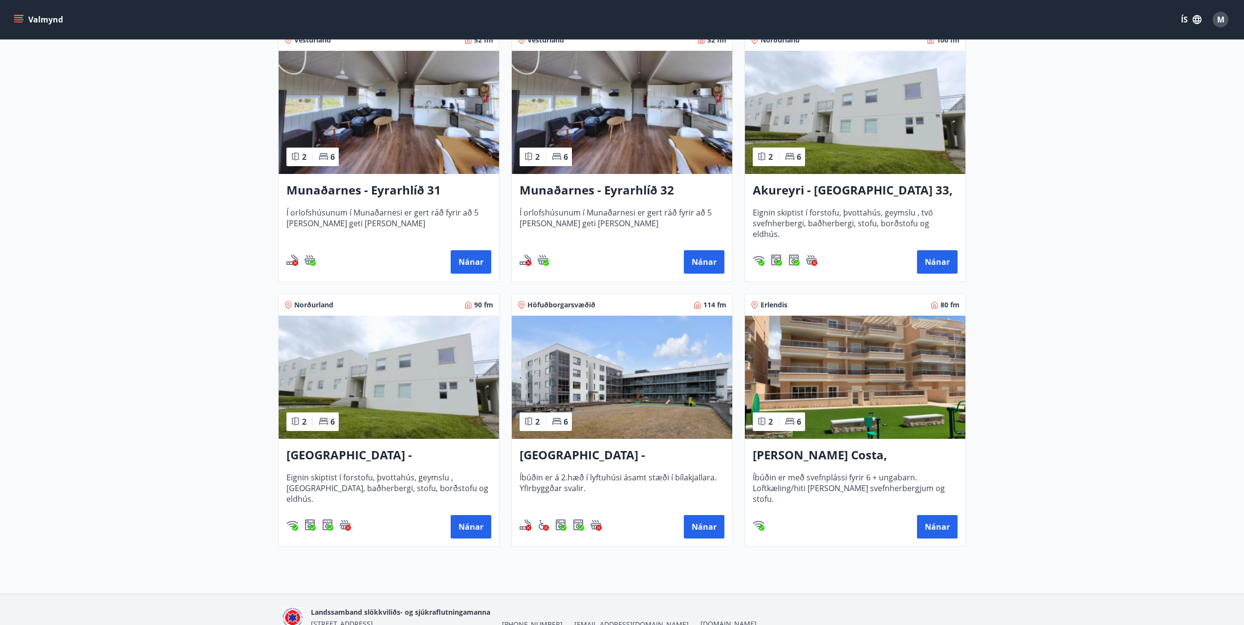
scroll to position [244, 0]
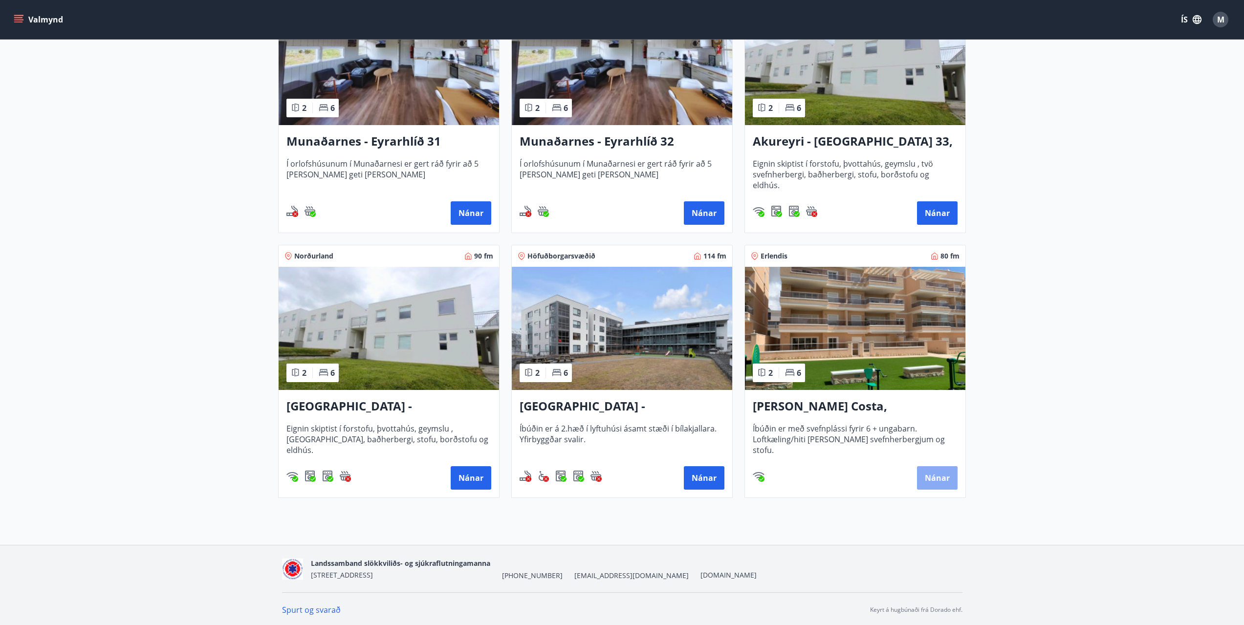
click at [930, 482] on button "Nánar" at bounding box center [937, 477] width 41 height 23
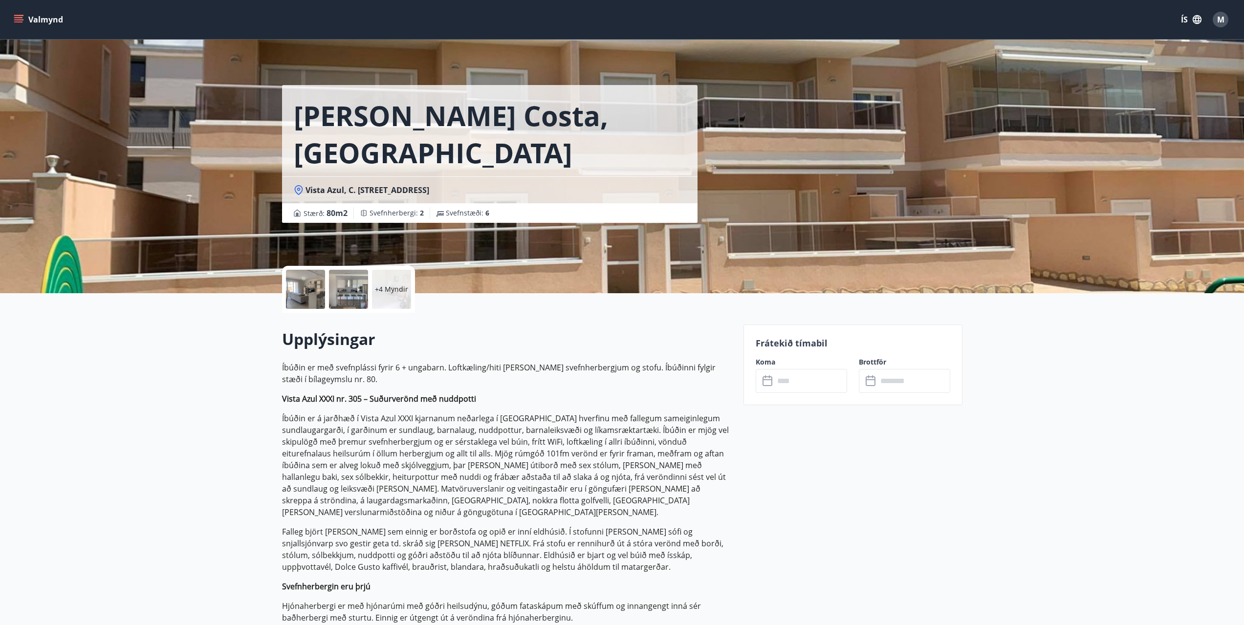
click at [300, 299] on div at bounding box center [305, 289] width 39 height 39
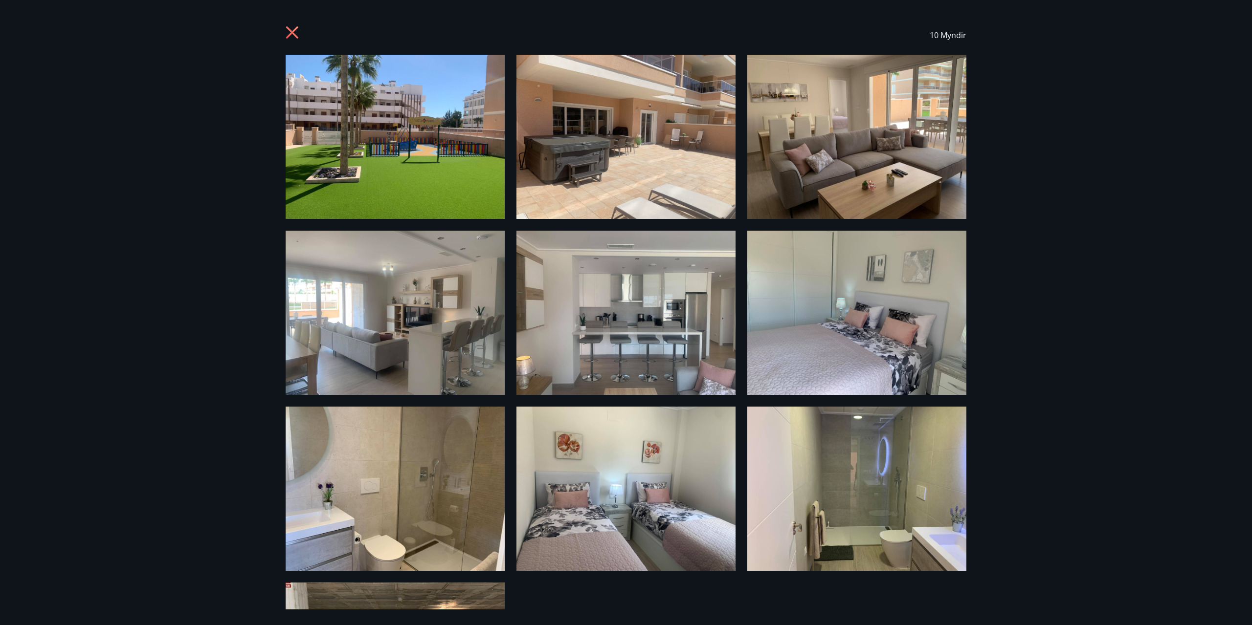
click at [628, 143] on img at bounding box center [625, 137] width 219 height 164
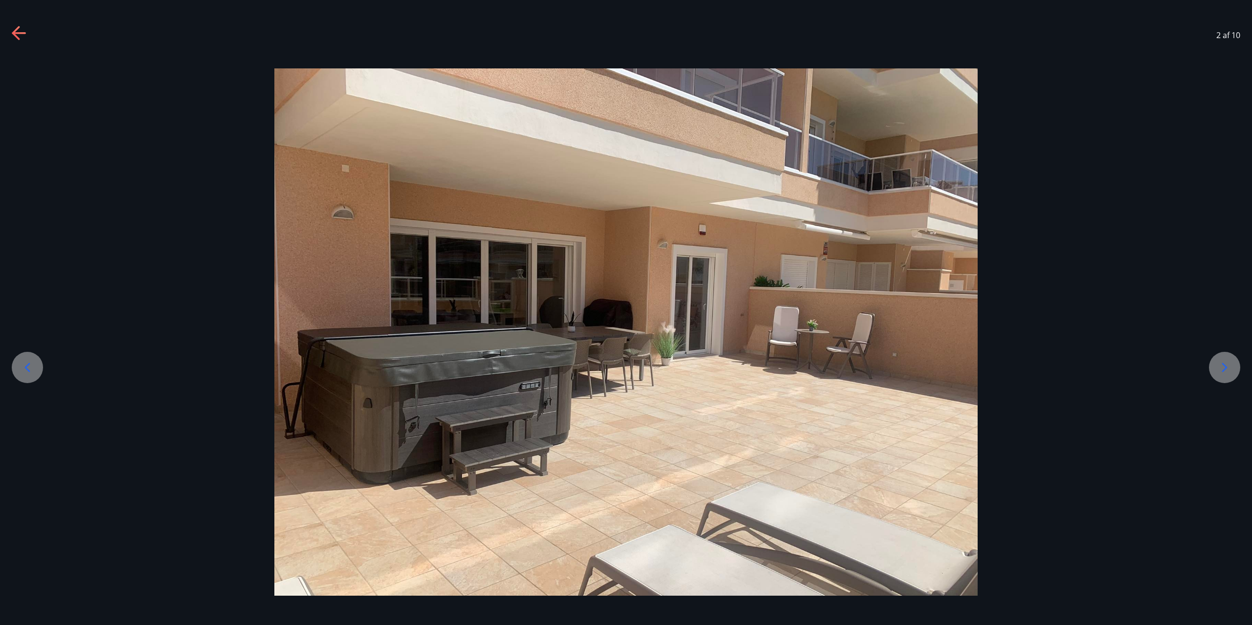
click at [1229, 369] on icon at bounding box center [1224, 368] width 16 height 16
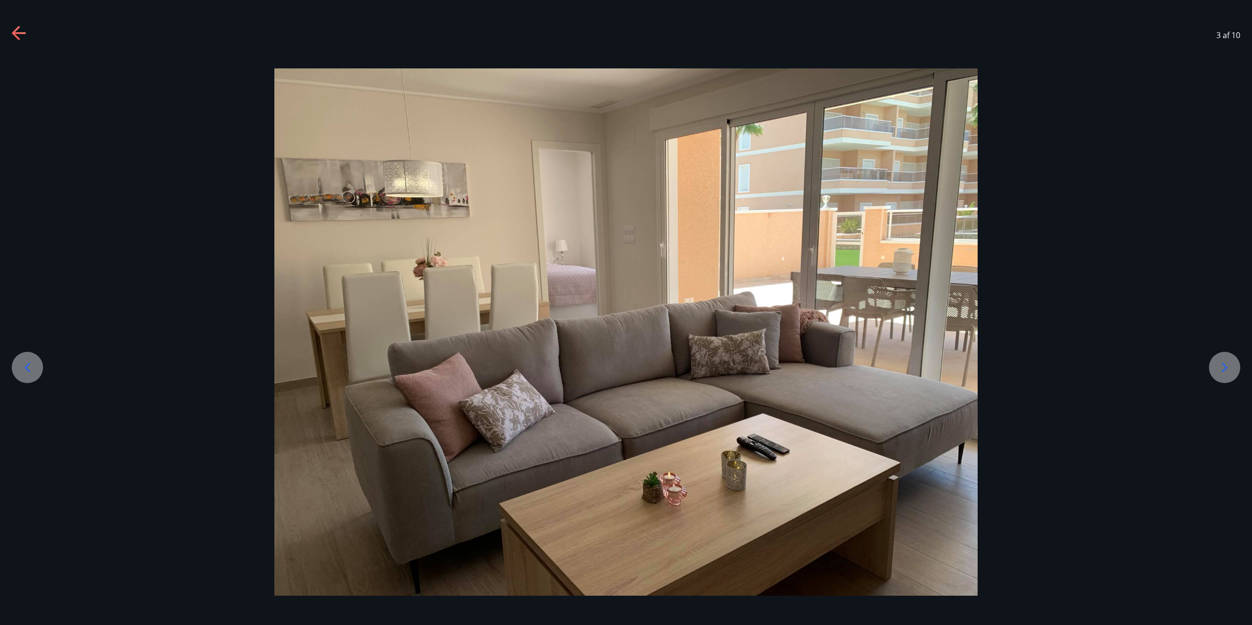
click at [1228, 369] on icon at bounding box center [1224, 368] width 16 height 16
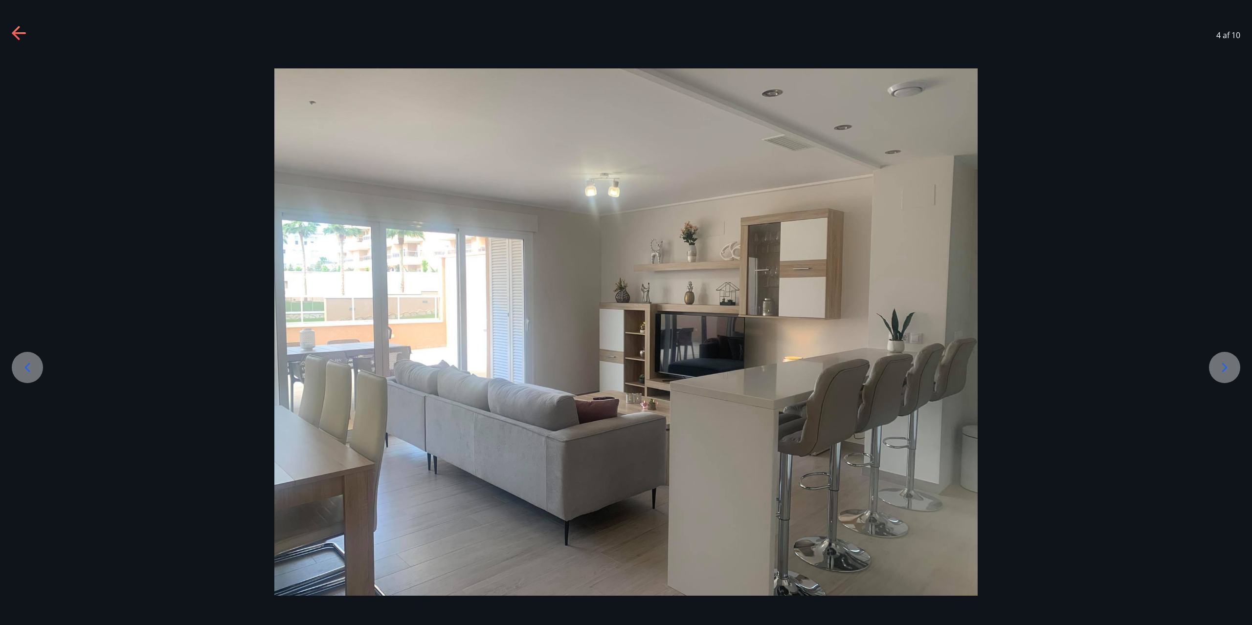
click at [1228, 369] on icon at bounding box center [1224, 368] width 16 height 16
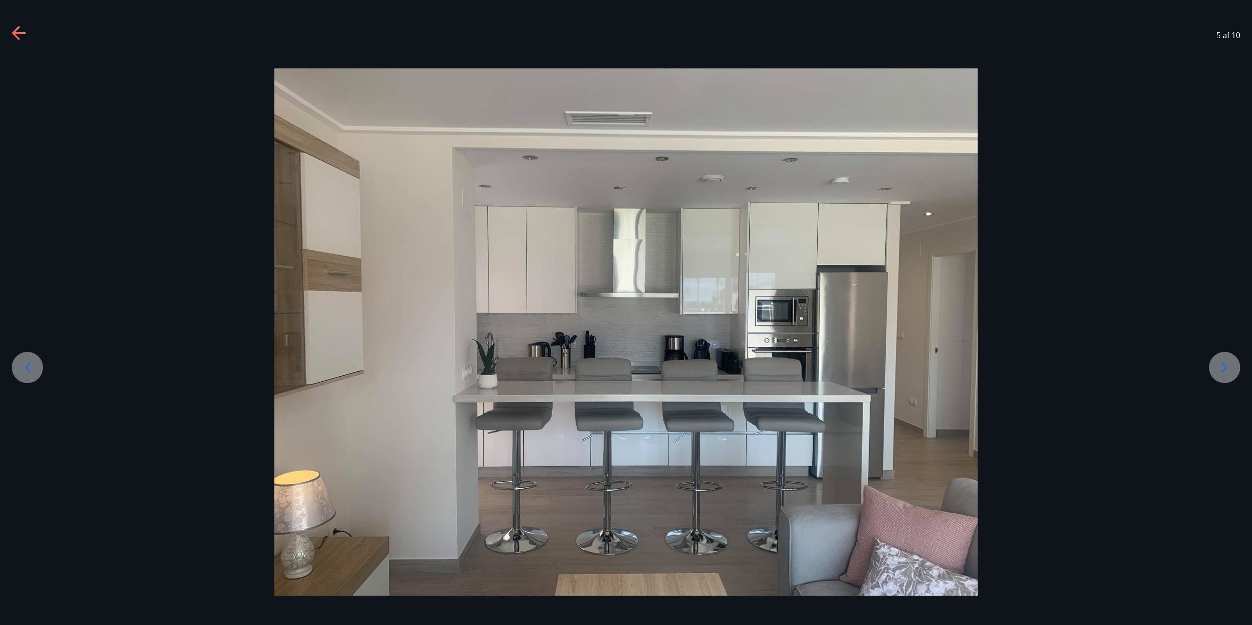
click at [1228, 369] on icon at bounding box center [1224, 368] width 16 height 16
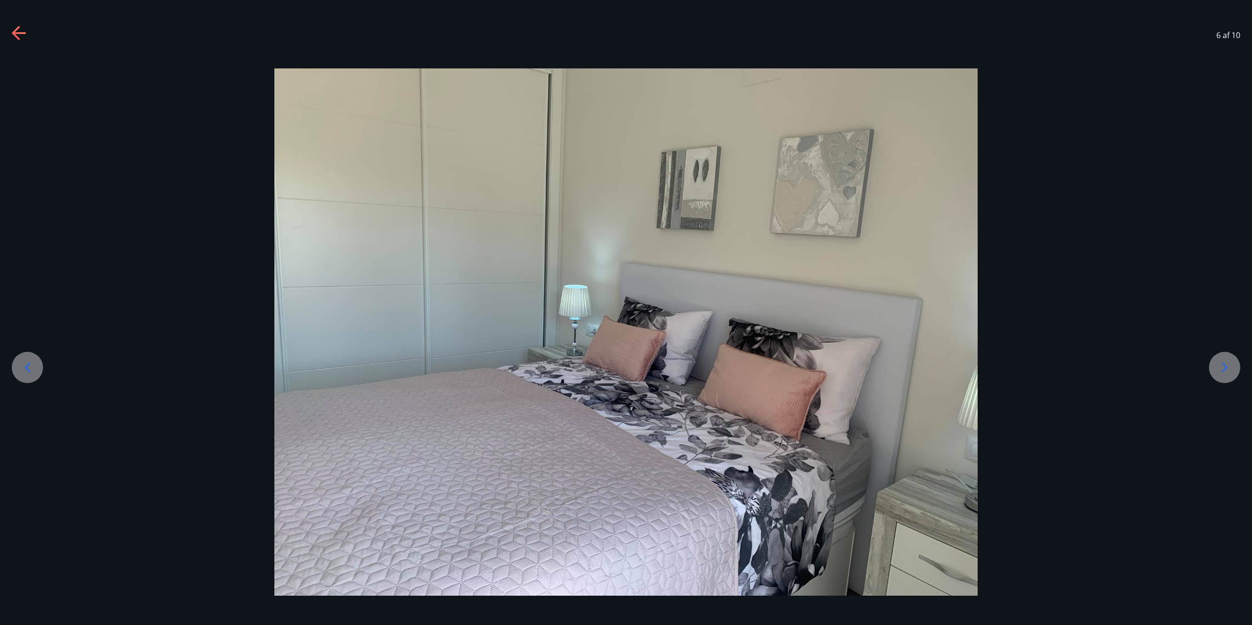
click at [1228, 371] on icon at bounding box center [1224, 368] width 16 height 16
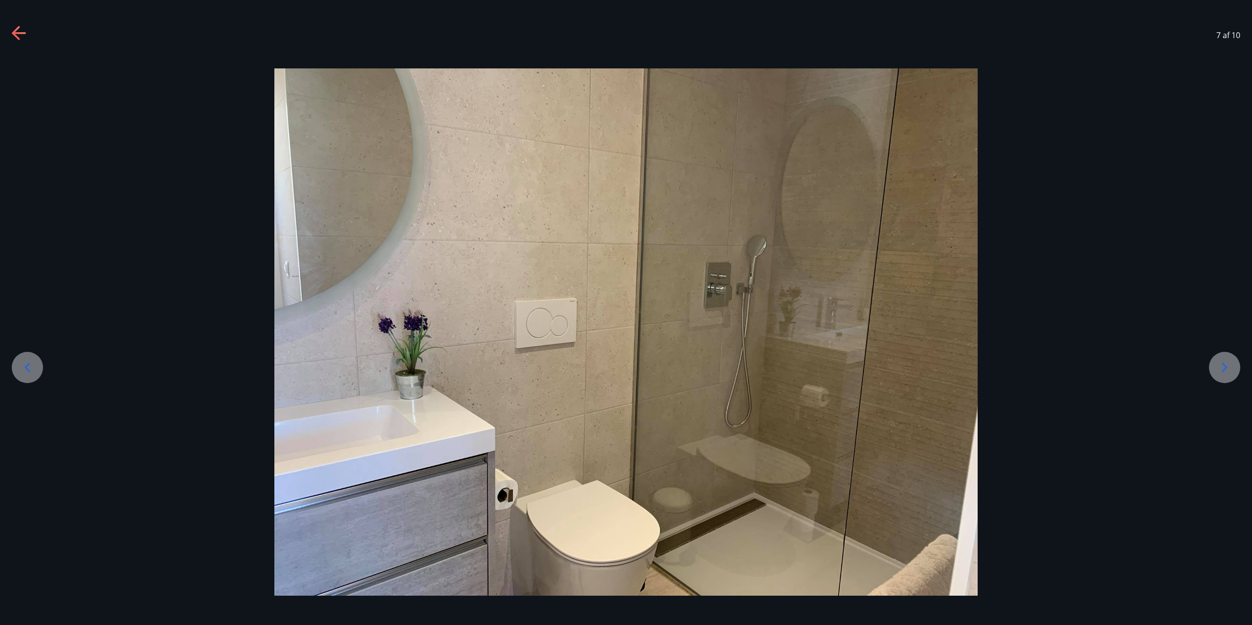
click at [1228, 371] on icon at bounding box center [1224, 368] width 16 height 16
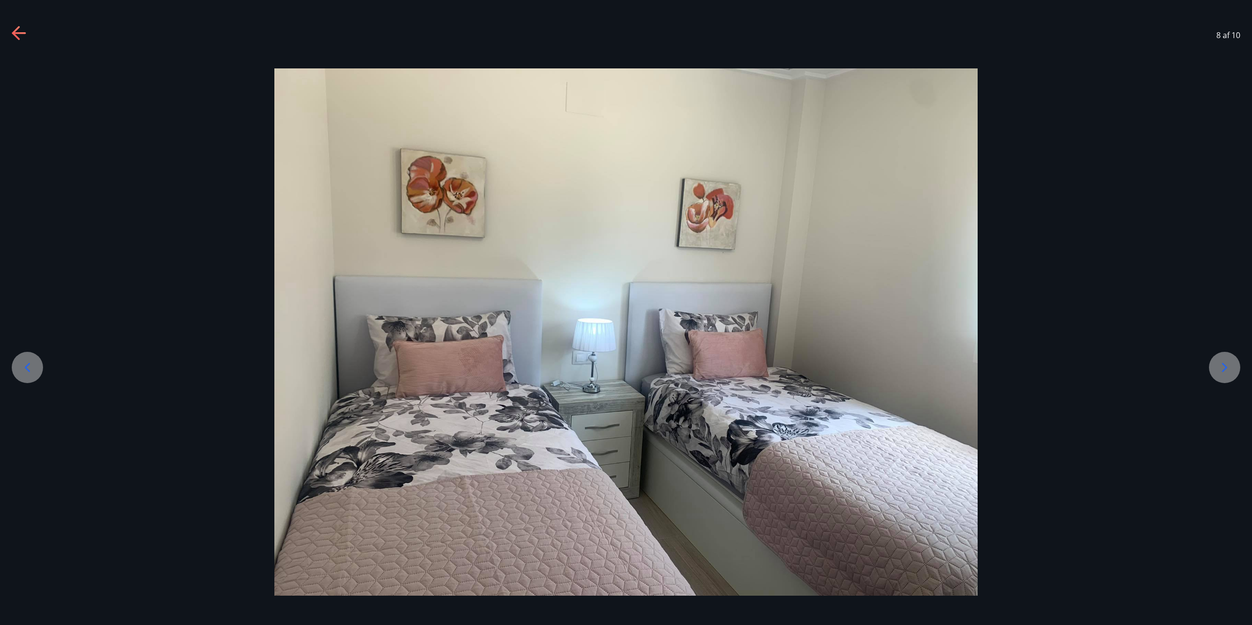
click at [1220, 372] on icon at bounding box center [1224, 368] width 16 height 16
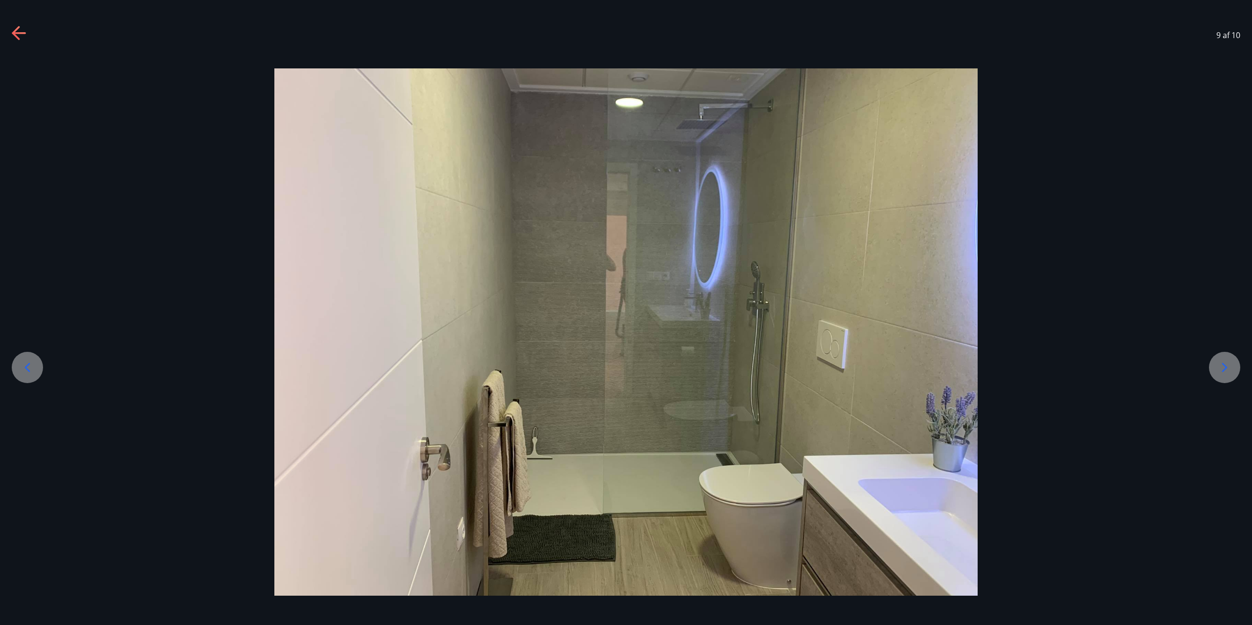
click at [1220, 372] on icon at bounding box center [1224, 368] width 16 height 16
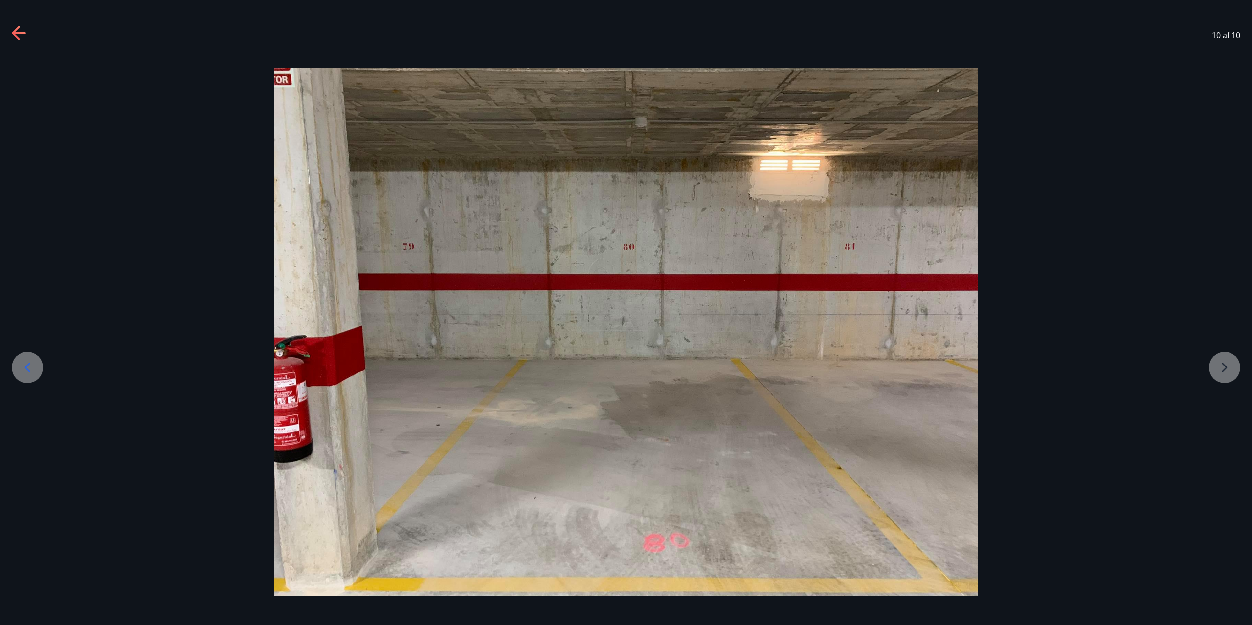
click at [1220, 372] on div at bounding box center [626, 332] width 1252 height 528
click at [10, 35] on div "10 af 10" at bounding box center [626, 35] width 1252 height 39
click at [16, 34] on icon at bounding box center [20, 34] width 16 height 16
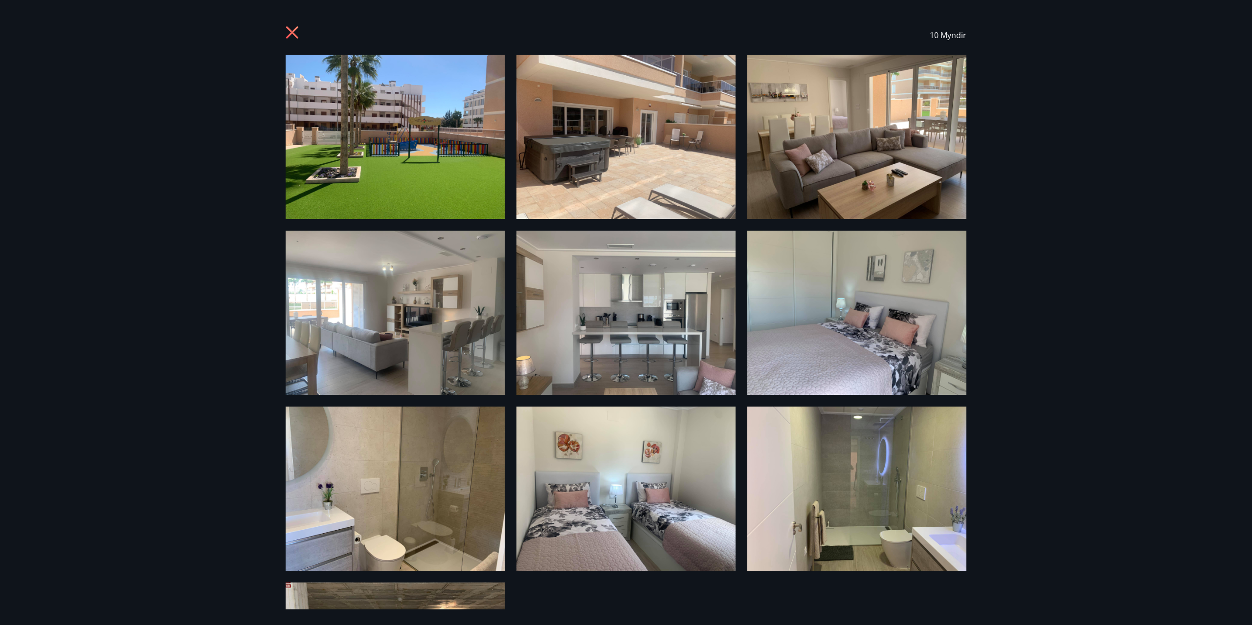
click at [293, 34] on icon at bounding box center [292, 32] width 12 height 12
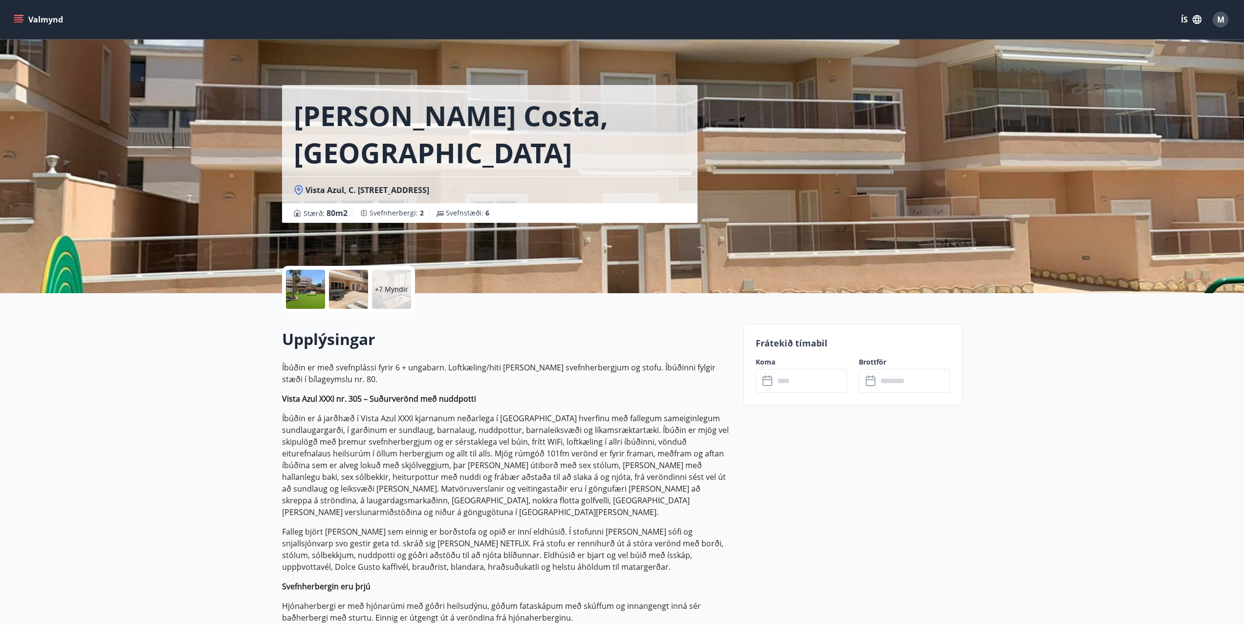
scroll to position [49, 0]
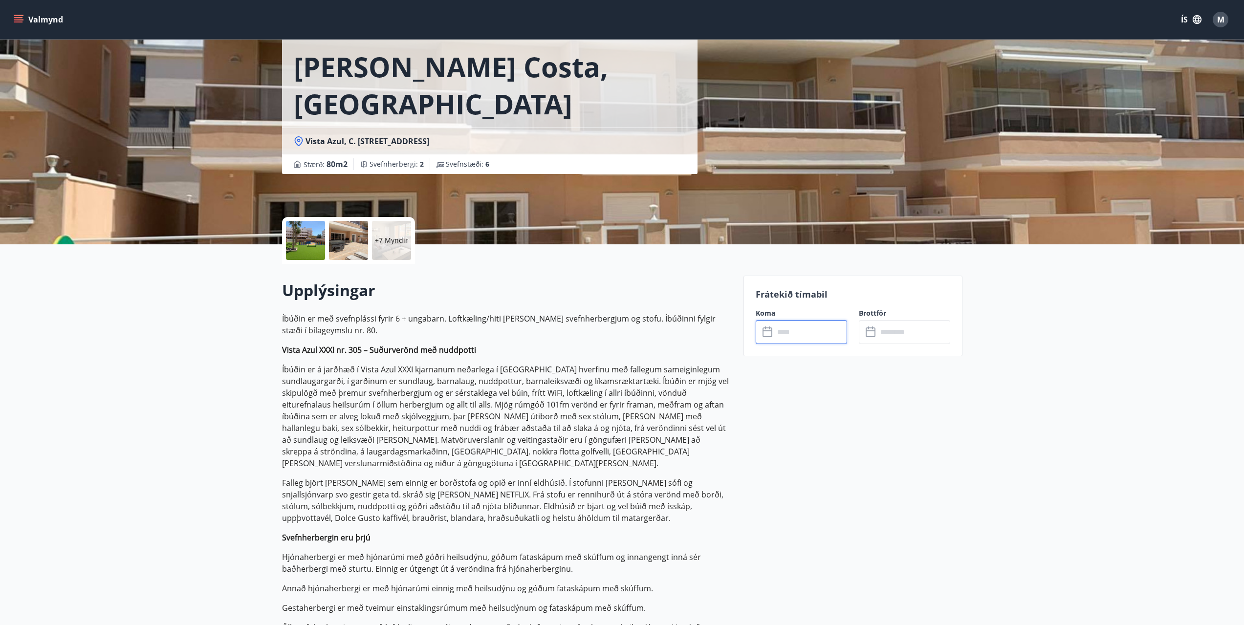
click at [795, 332] on input "text" at bounding box center [810, 332] width 73 height 24
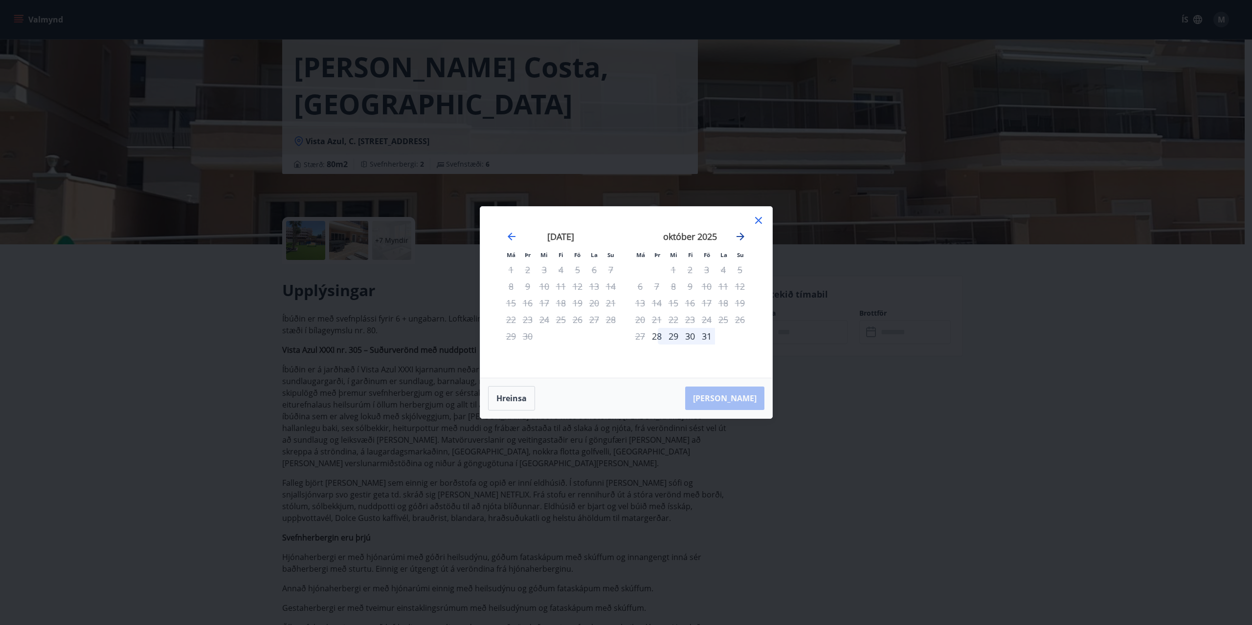
click at [742, 239] on icon "Move forward to switch to the next month." at bounding box center [740, 237] width 8 height 8
drag, startPoint x: 1173, startPoint y: 364, endPoint x: 1182, endPoint y: 38, distance: 325.7
click at [1172, 362] on div "Má Þr Mi Fi Fö La Su Má Þr Mi Fi Fö La Su [DATE] 1 2 3 4 5 6 7 8 9 10 11 12 13 …" at bounding box center [626, 312] width 1252 height 625
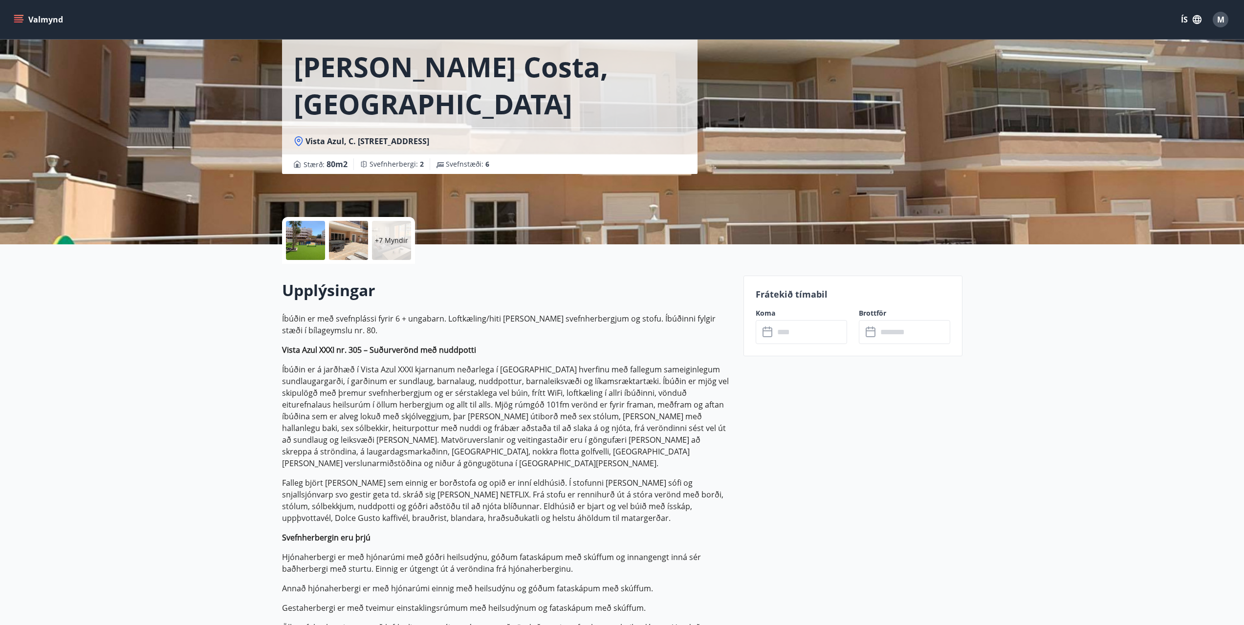
drag, startPoint x: 536, startPoint y: 141, endPoint x: 267, endPoint y: 135, distance: 269.0
click at [267, 135] on div "[PERSON_NAME] Costa, [GEOGRAPHIC_DATA], [PERSON_NAME], 10, 03189 [GEOGRAPHIC_DA…" at bounding box center [622, 97] width 1244 height 293
copy span "Vista Azul, C. [STREET_ADDRESS]"
click at [636, 397] on p "Íbúðin er á jarðhæð í Vista Azul XXXI kjarnanum neðarlega í [GEOGRAPHIC_DATA] h…" at bounding box center [507, 417] width 450 height 106
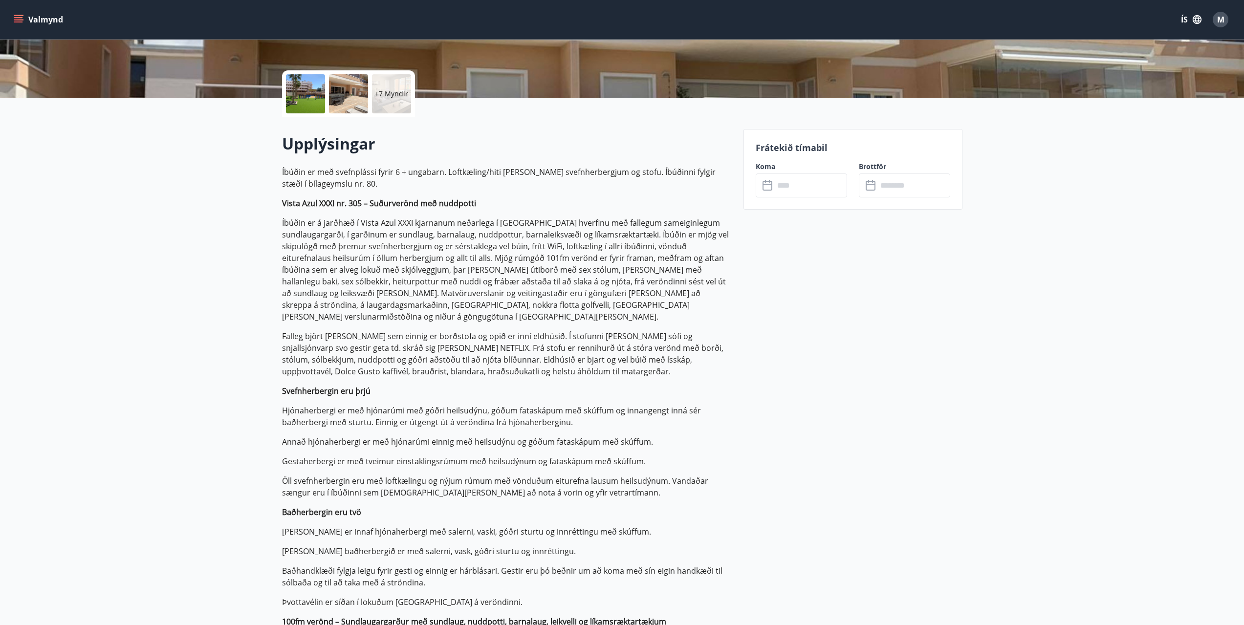
scroll to position [147, 0]
